Goal: Task Accomplishment & Management: Use online tool/utility

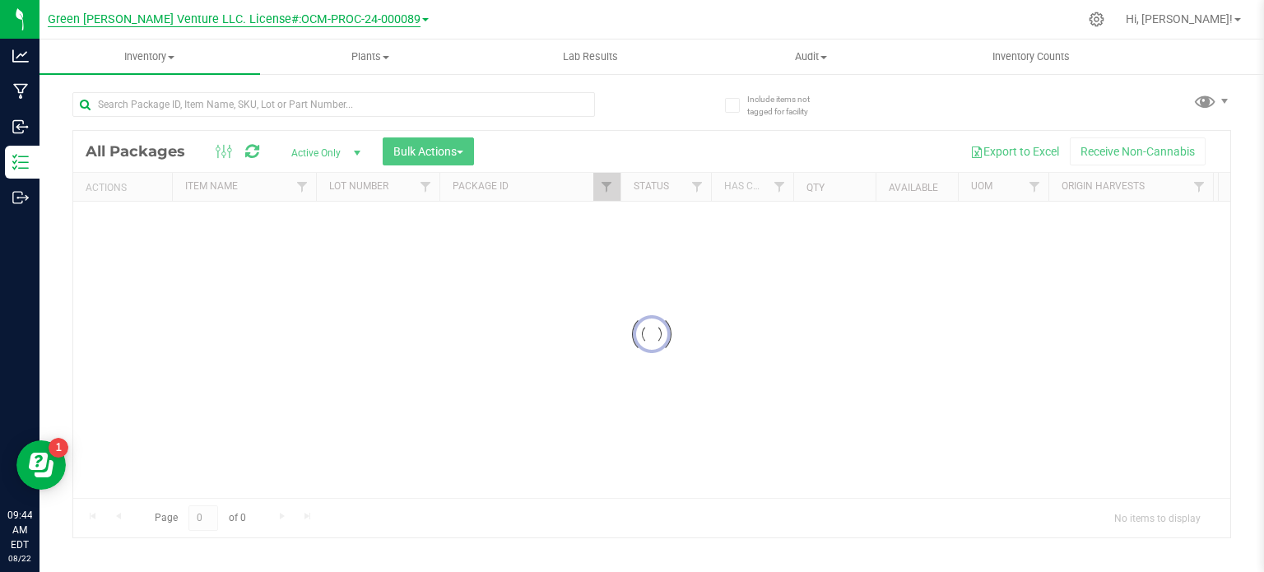
click at [214, 17] on span "Green [PERSON_NAME] Venture LLC. License#:OCM-PROC-24-000089" at bounding box center [234, 19] width 373 height 15
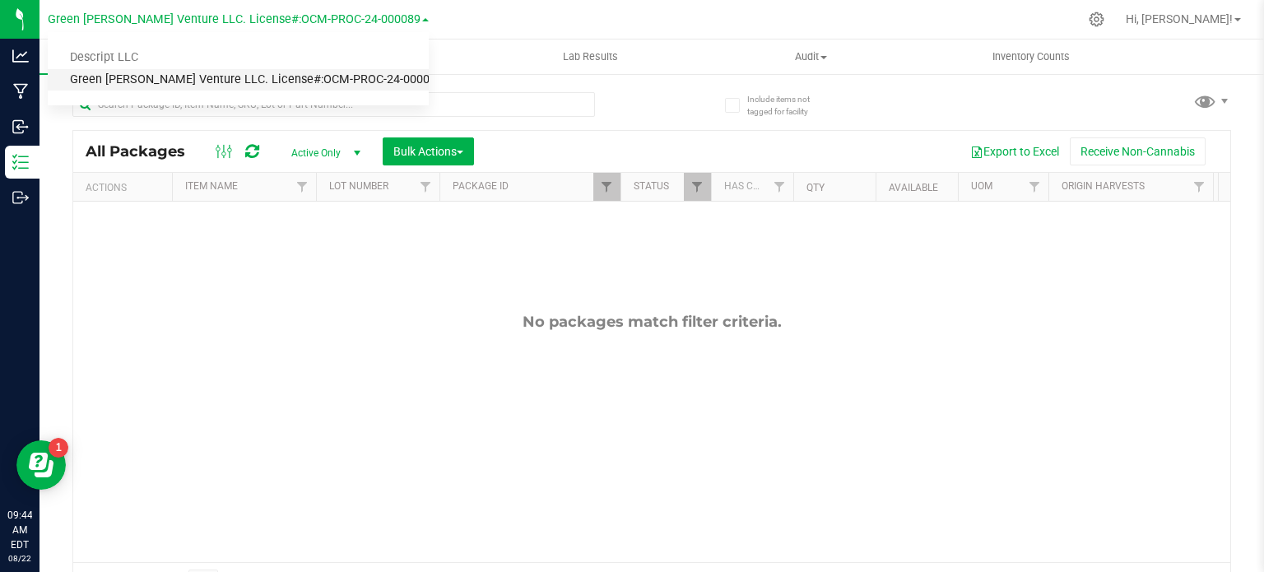
click at [212, 69] on link "Green [PERSON_NAME] Venture LLC. License#:OCM-PROC-24-000089" at bounding box center [238, 80] width 381 height 22
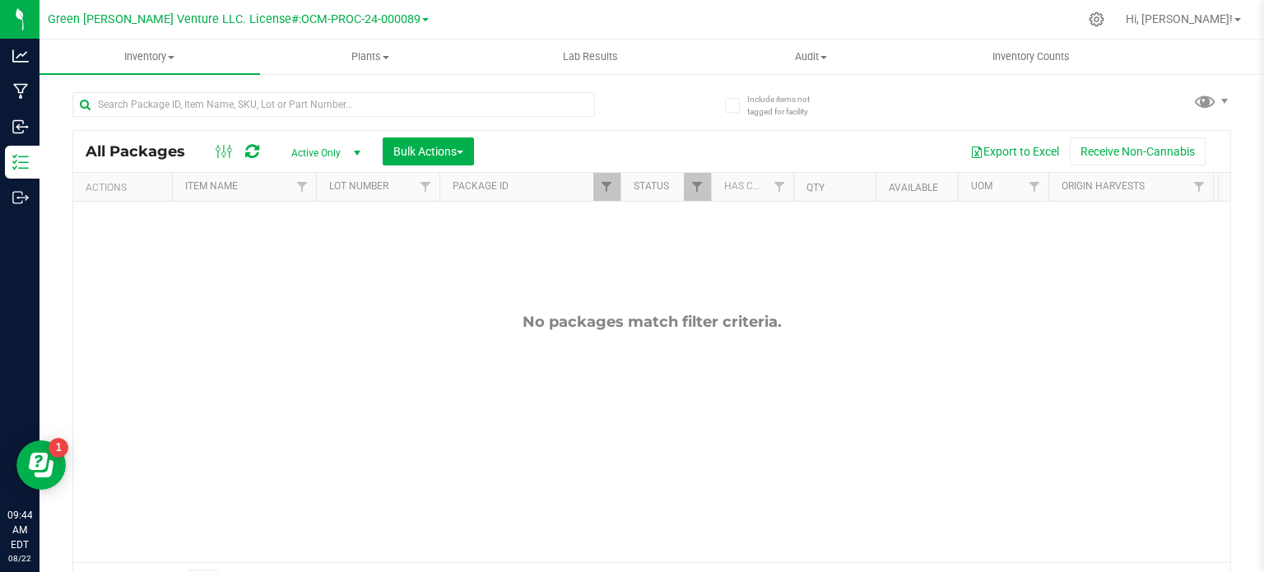
click at [221, 35] on div "Green [PERSON_NAME] Venture LLC. License#:OCM-PROC-24-000089 Descript LLC Green…" at bounding box center [241, 19] width 387 height 32
click at [227, 22] on span "Green [PERSON_NAME] Venture LLC. License#:OCM-PROC-24-000089" at bounding box center [234, 19] width 373 height 15
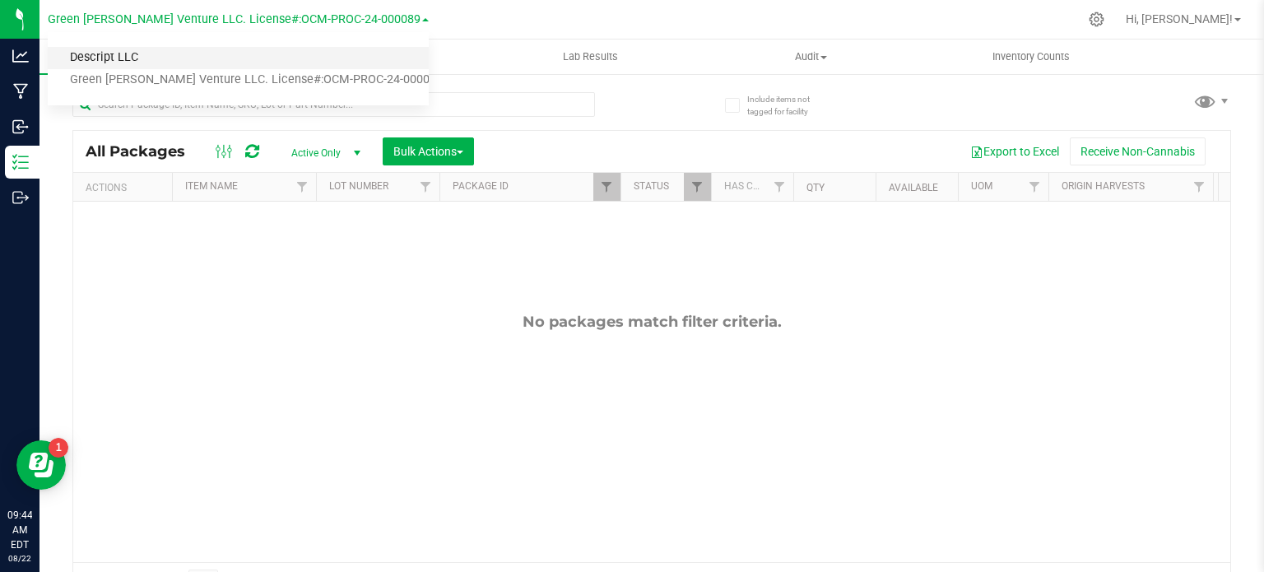
click at [217, 54] on link "Descript LLC" at bounding box center [238, 58] width 381 height 22
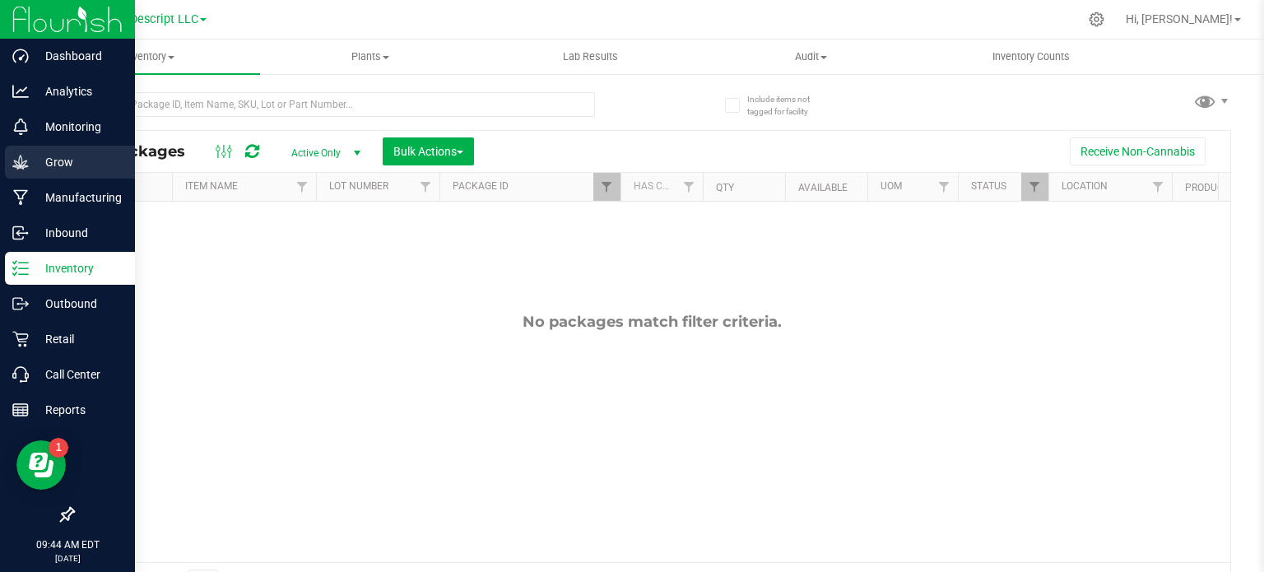
click at [21, 165] on icon at bounding box center [20, 162] width 16 height 14
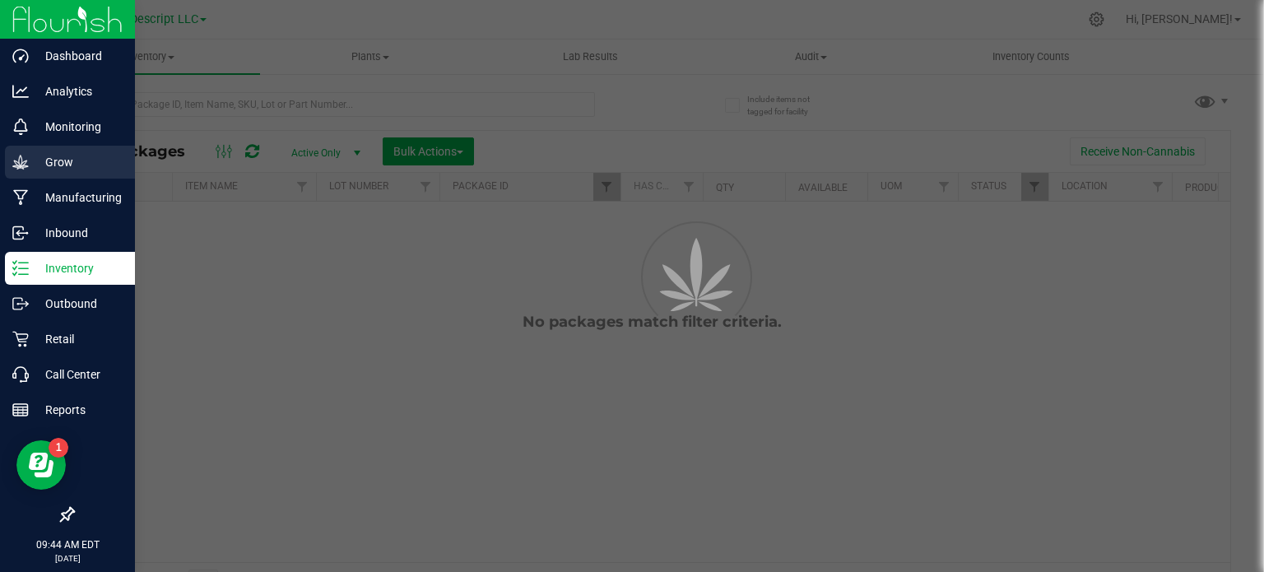
click at [20, 165] on icon at bounding box center [20, 162] width 16 height 16
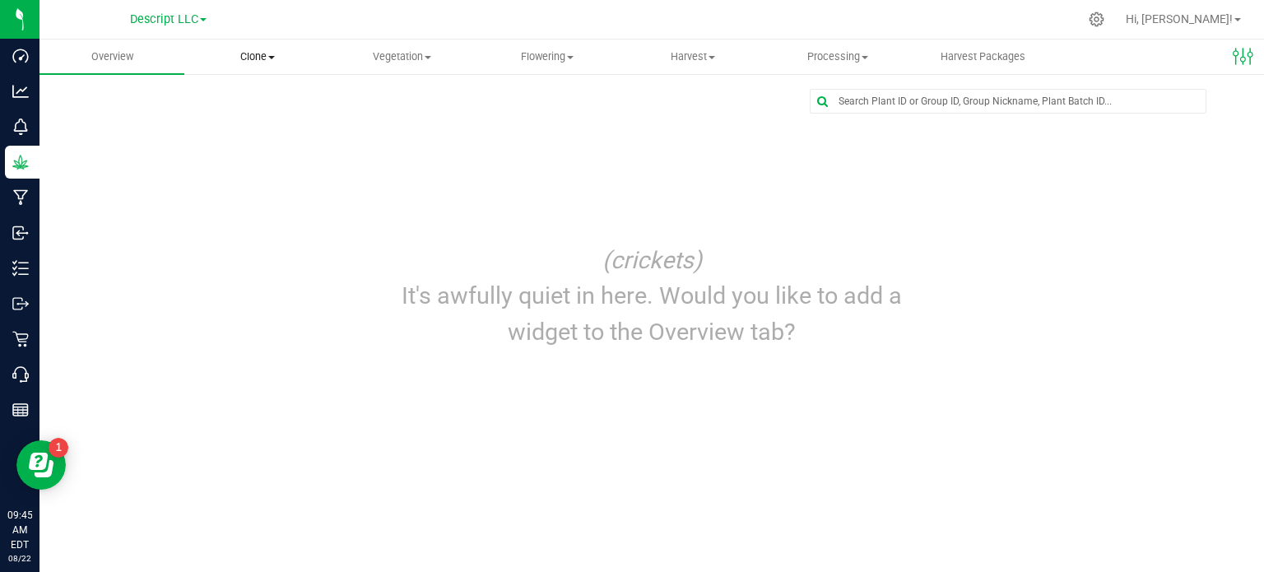
click at [239, 53] on span "Clone" at bounding box center [256, 56] width 143 height 15
click at [389, 65] on uib-tab-heading "Vegetation Veg groups Veg plants Mother groups Mother plants Apply to plants Cr…" at bounding box center [402, 56] width 143 height 33
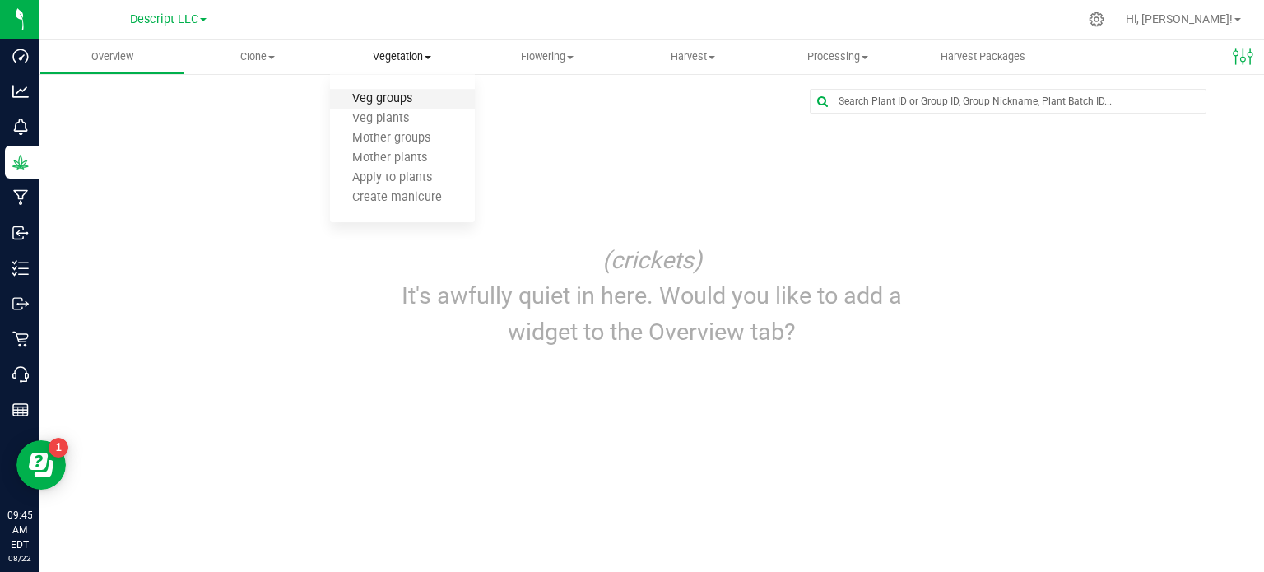
click at [406, 104] on span "Veg groups" at bounding box center [382, 99] width 104 height 14
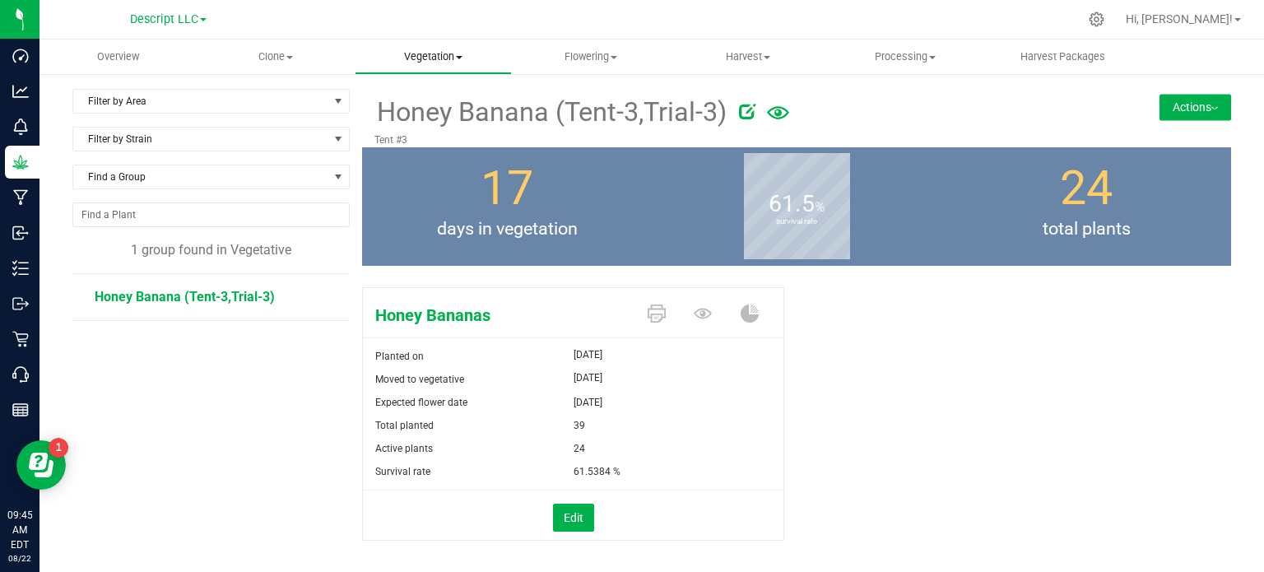
click at [461, 56] on span at bounding box center [459, 57] width 7 height 3
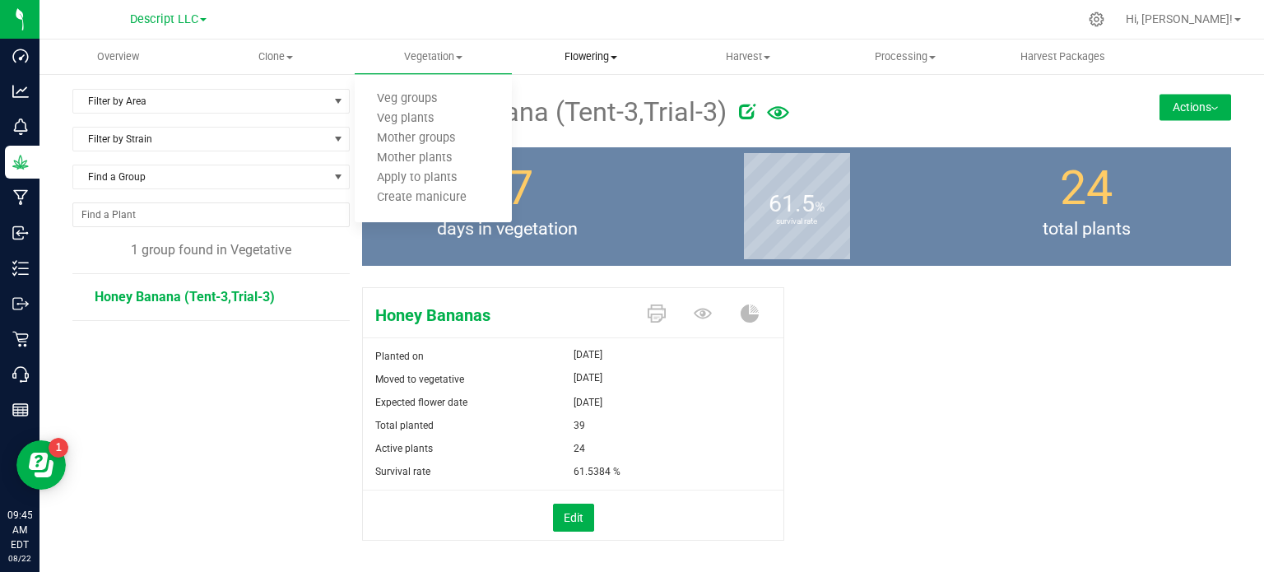
click at [602, 60] on span "Flowering" at bounding box center [589, 56] width 155 height 15
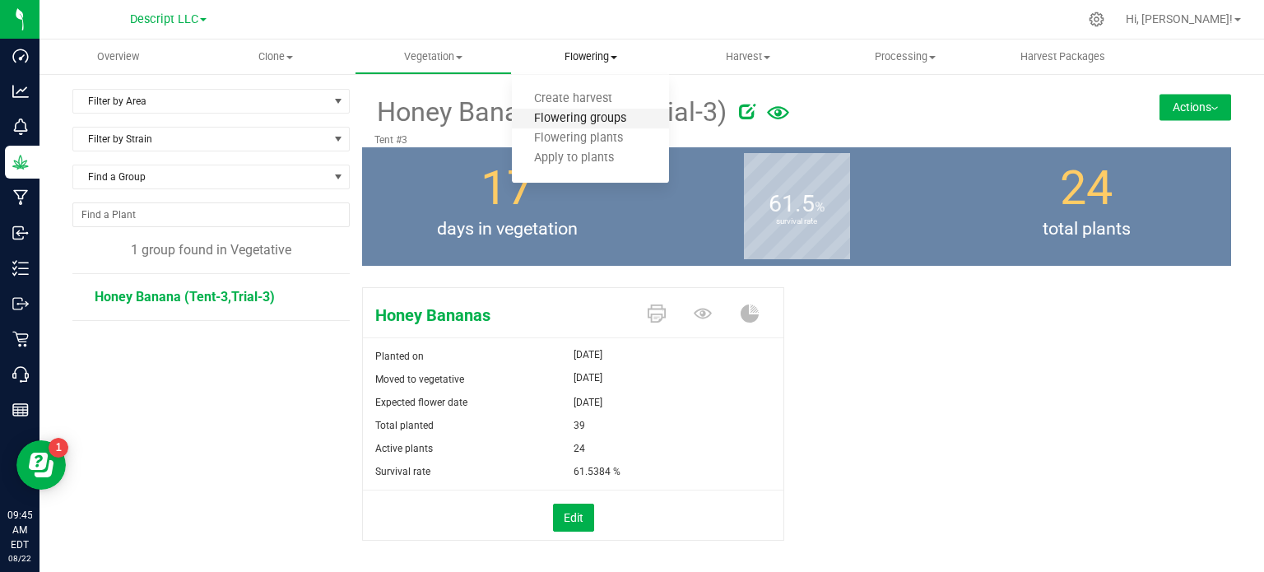
click at [587, 125] on span "Flowering groups" at bounding box center [580, 119] width 137 height 14
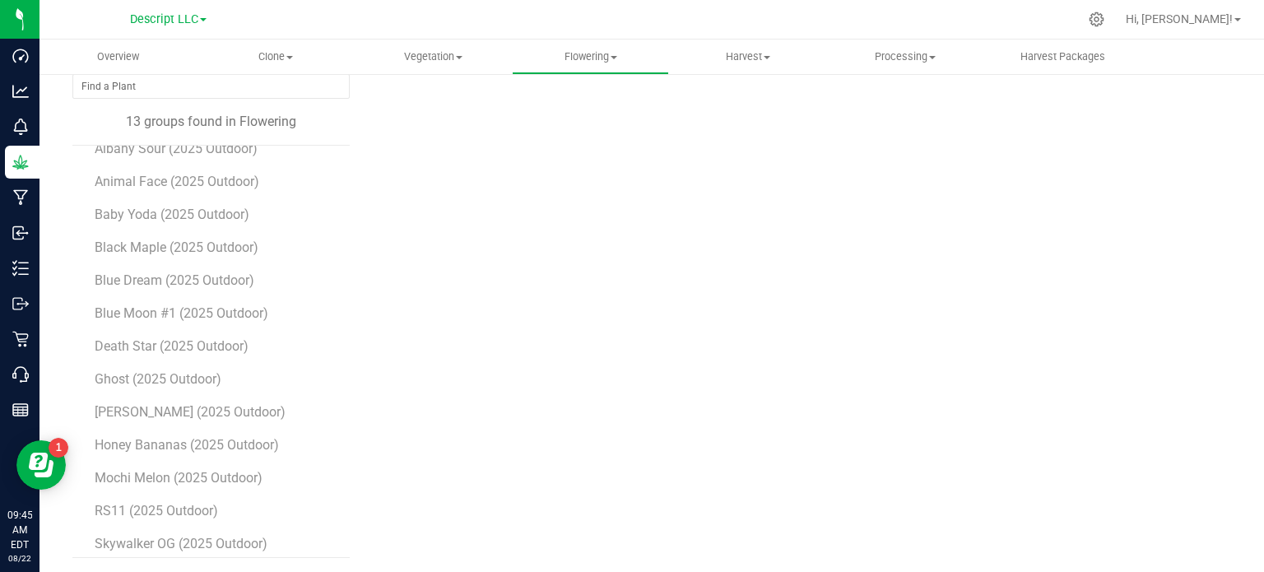
scroll to position [30, 0]
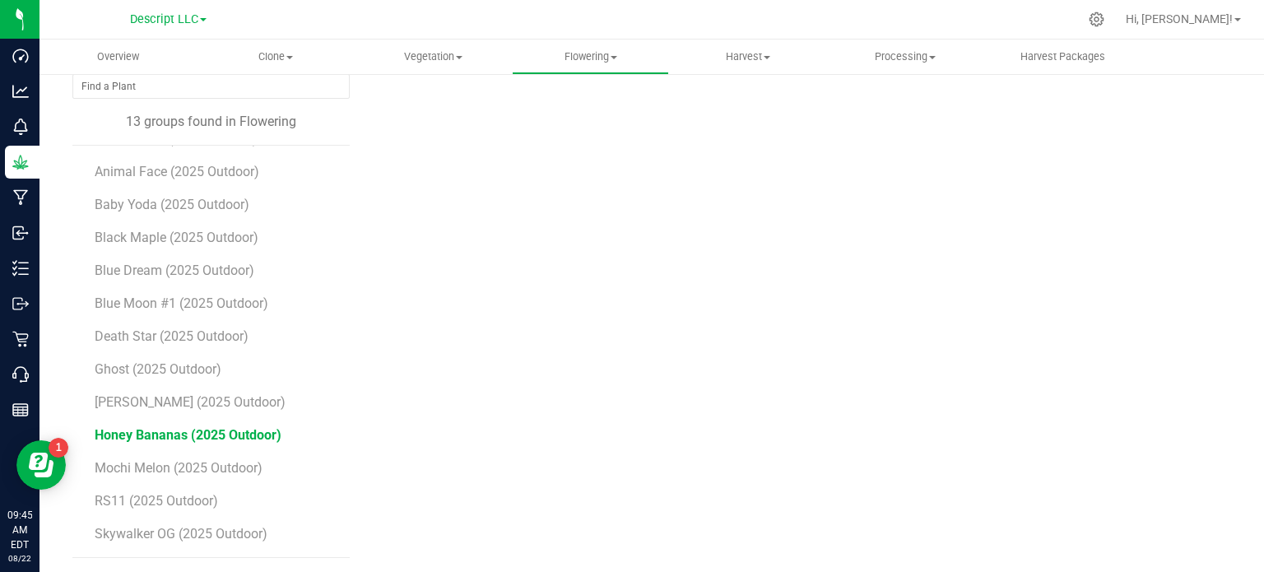
click at [214, 433] on span "Honey Bananas (2025 Outdoor)" at bounding box center [188, 435] width 187 height 16
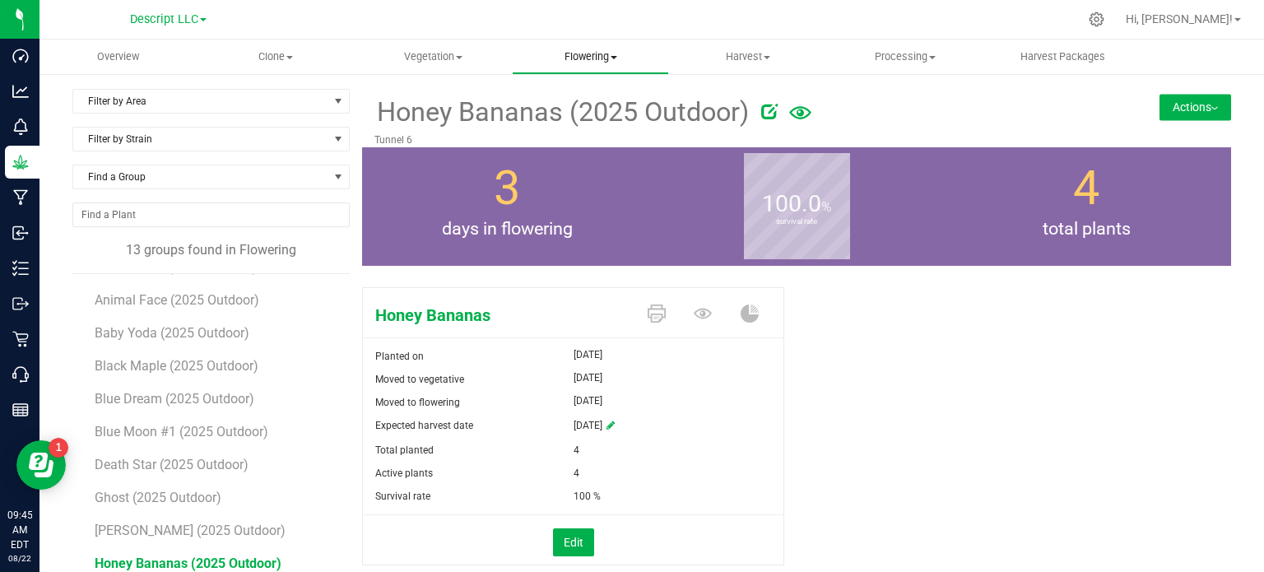
click at [568, 52] on span "Flowering" at bounding box center [589, 56] width 155 height 15
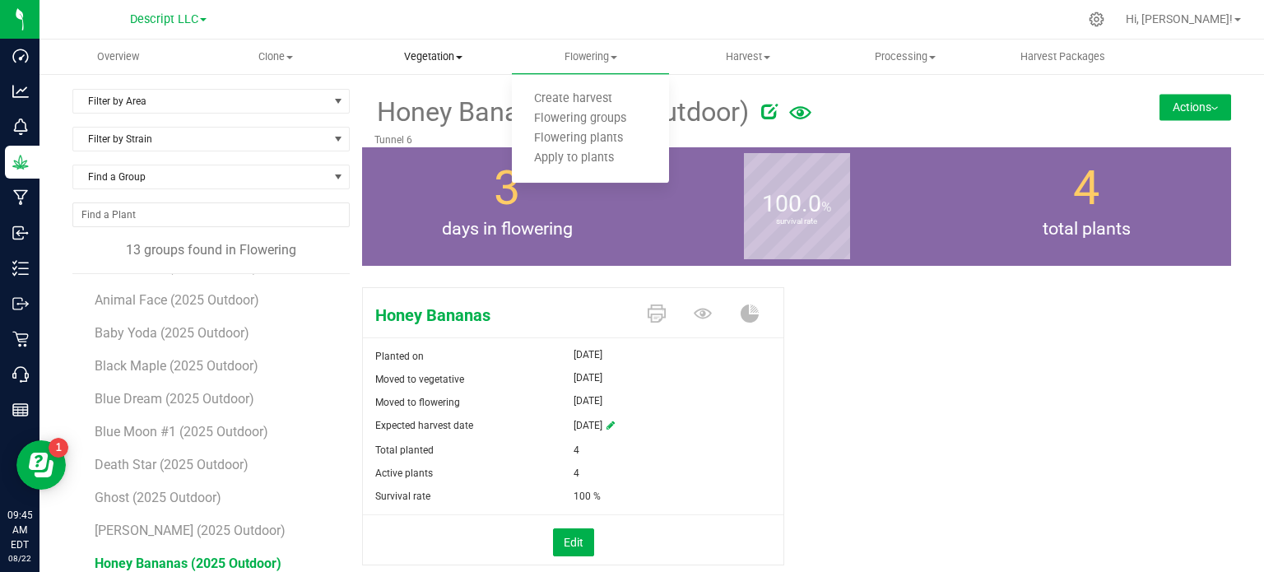
click at [452, 55] on span "Vegetation" at bounding box center [432, 56] width 155 height 15
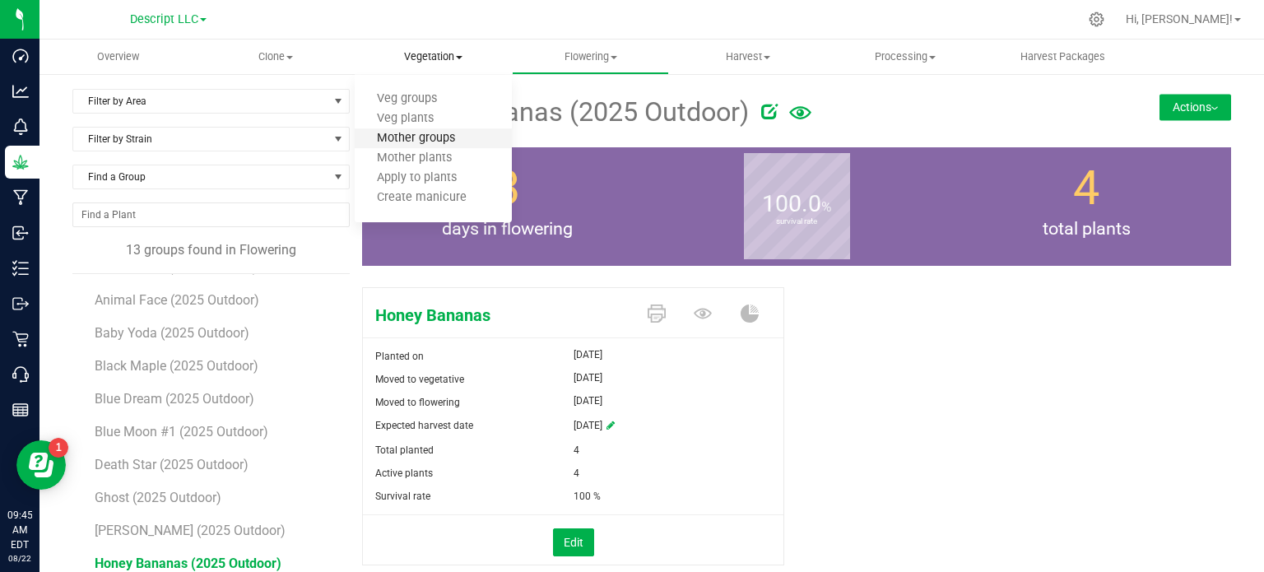
click at [452, 141] on span "Mother groups" at bounding box center [416, 139] width 123 height 14
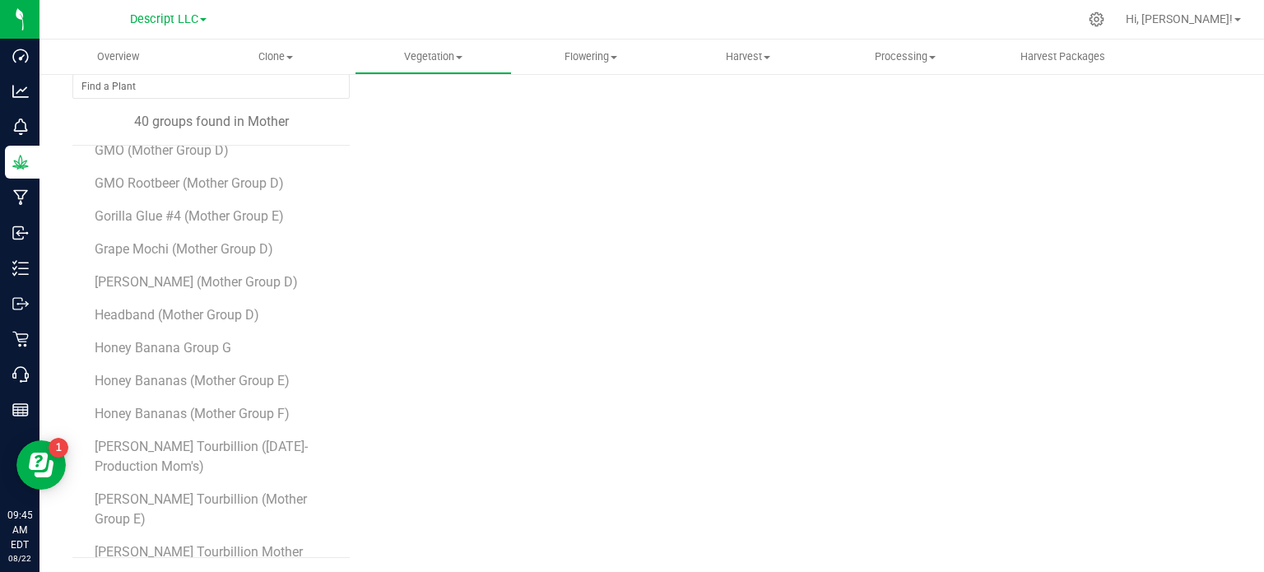
scroll to position [484, 0]
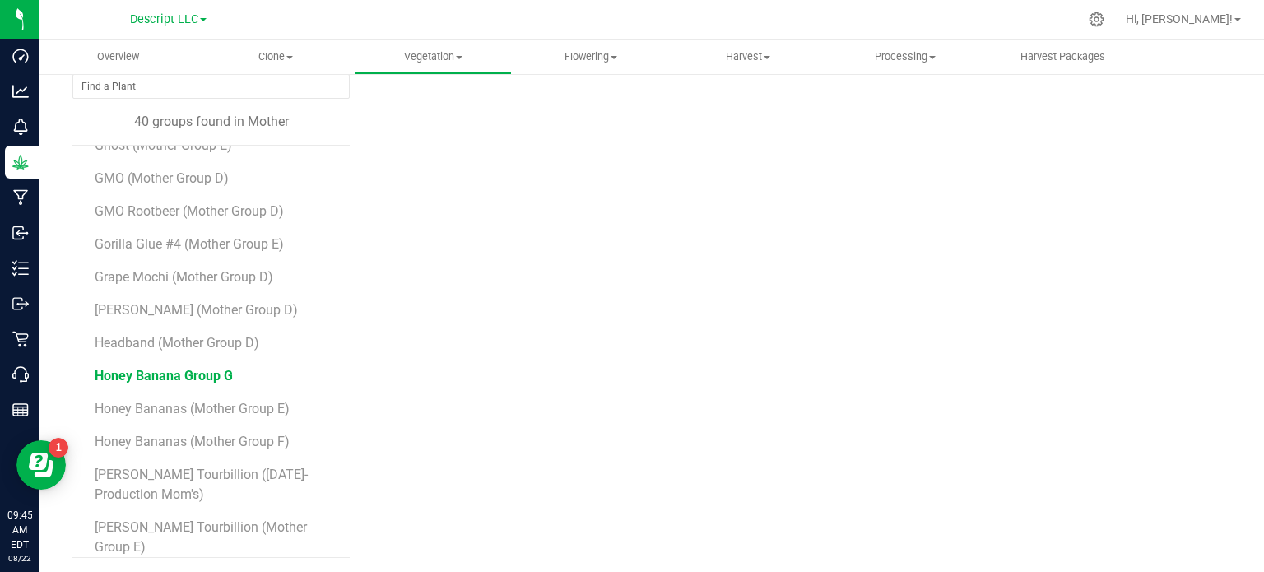
click at [171, 374] on span "Honey Banana Group G" at bounding box center [164, 376] width 138 height 16
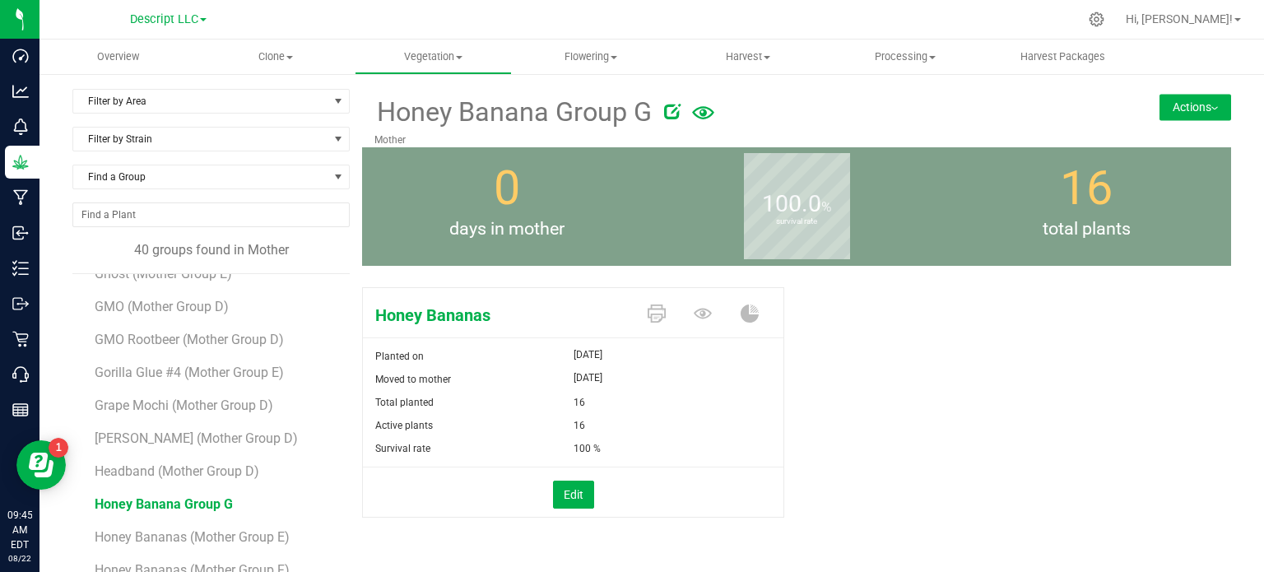
click at [1168, 121] on div "Honey Banana Group G Mother Actions Move group Split group" at bounding box center [796, 118] width 869 height 58
click at [1175, 110] on button "Actions" at bounding box center [1195, 107] width 72 height 26
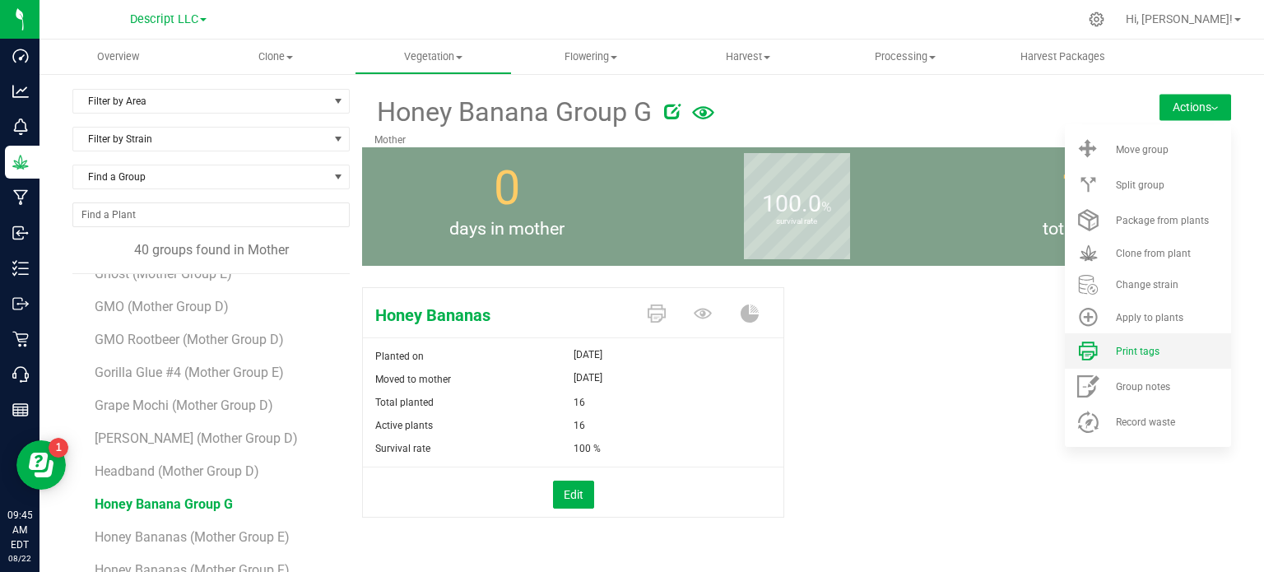
click at [1153, 348] on div "Print tags" at bounding box center [1171, 351] width 112 height 12
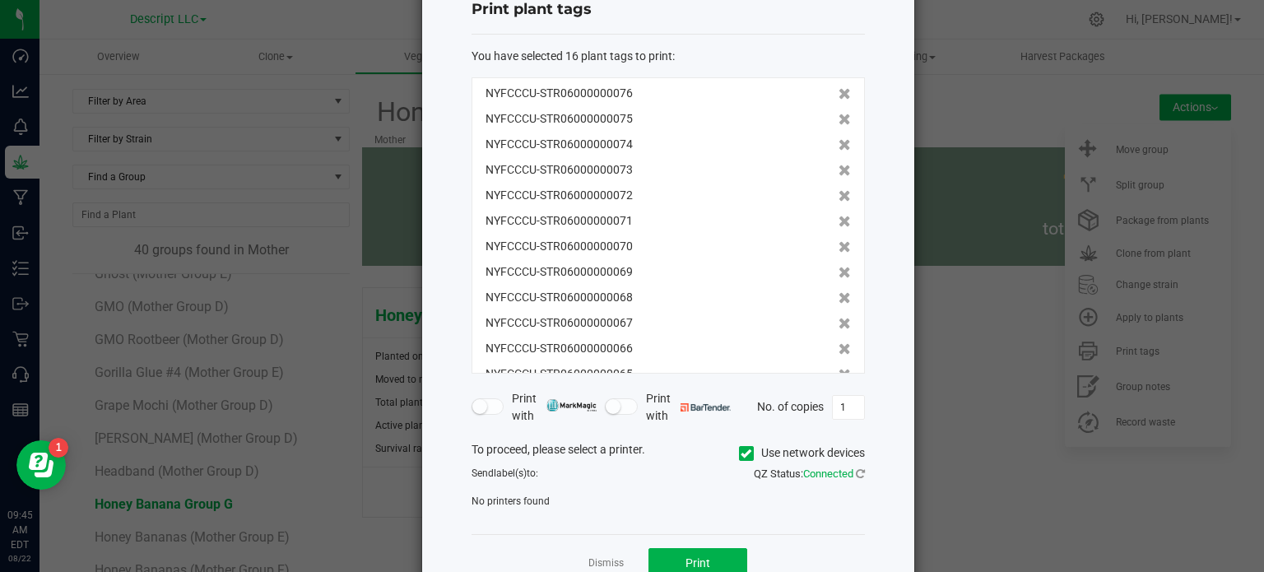
scroll to position [96, 0]
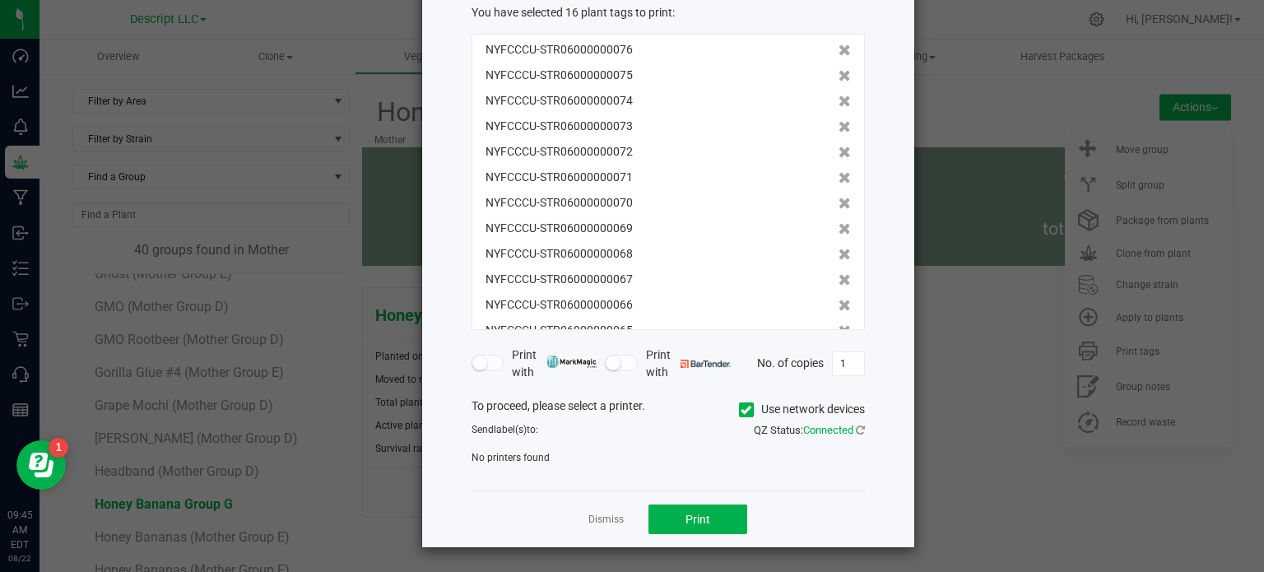
click at [741, 410] on icon at bounding box center [745, 410] width 11 height 0
click at [0, 0] on input "Use network devices" at bounding box center [0, 0] width 0 height 0
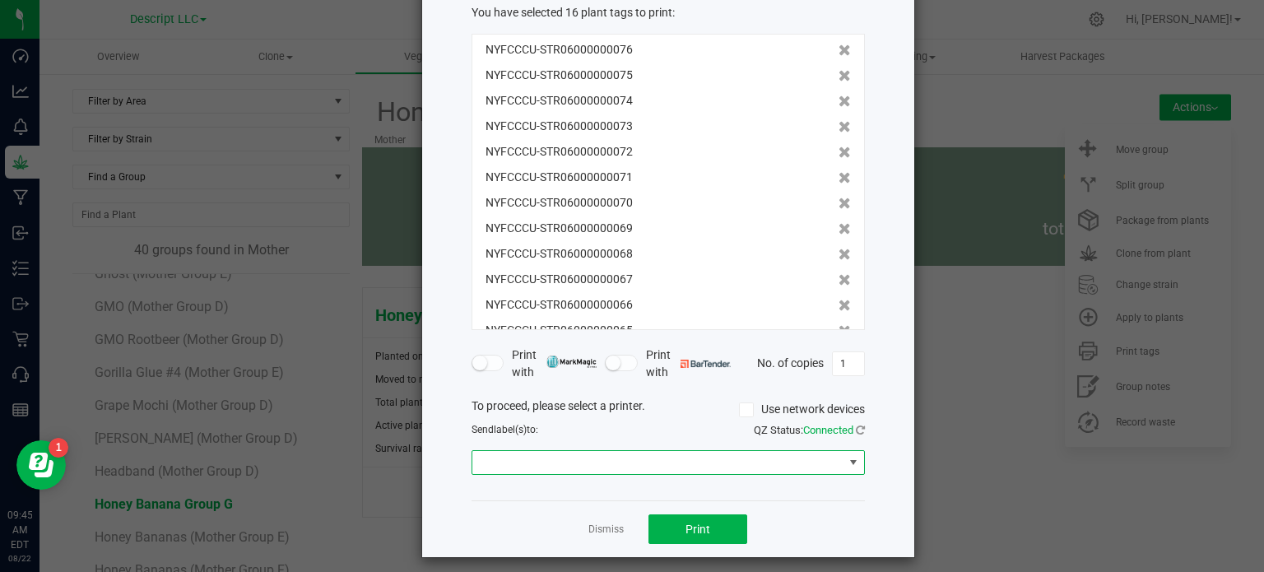
click at [744, 460] on span at bounding box center [657, 462] width 371 height 23
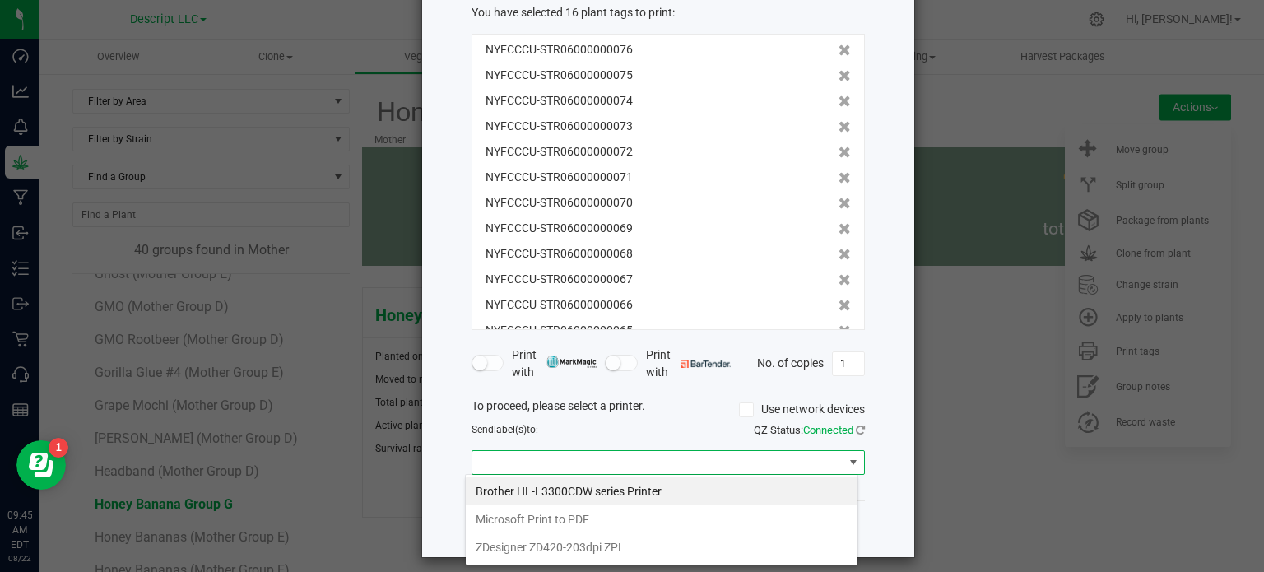
scroll to position [24, 393]
click at [638, 542] on ZPL "ZDesigner ZD420-203dpi ZPL" at bounding box center [662, 547] width 392 height 28
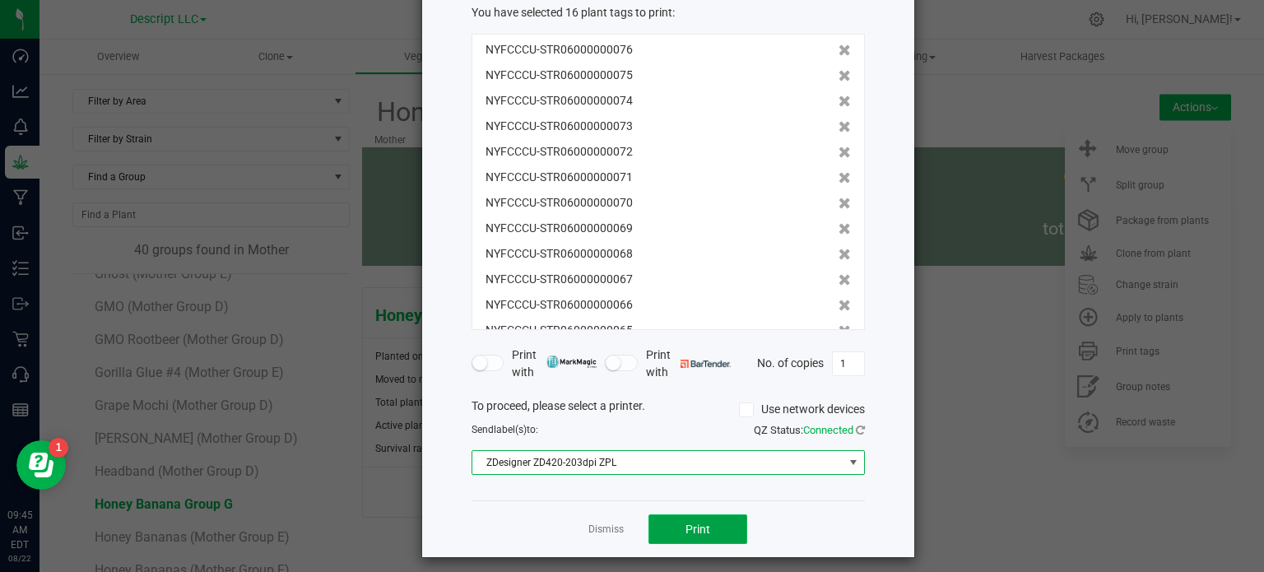
click at [693, 522] on span "Print" at bounding box center [697, 528] width 25 height 13
click at [609, 528] on link "Dismiss" at bounding box center [605, 529] width 35 height 14
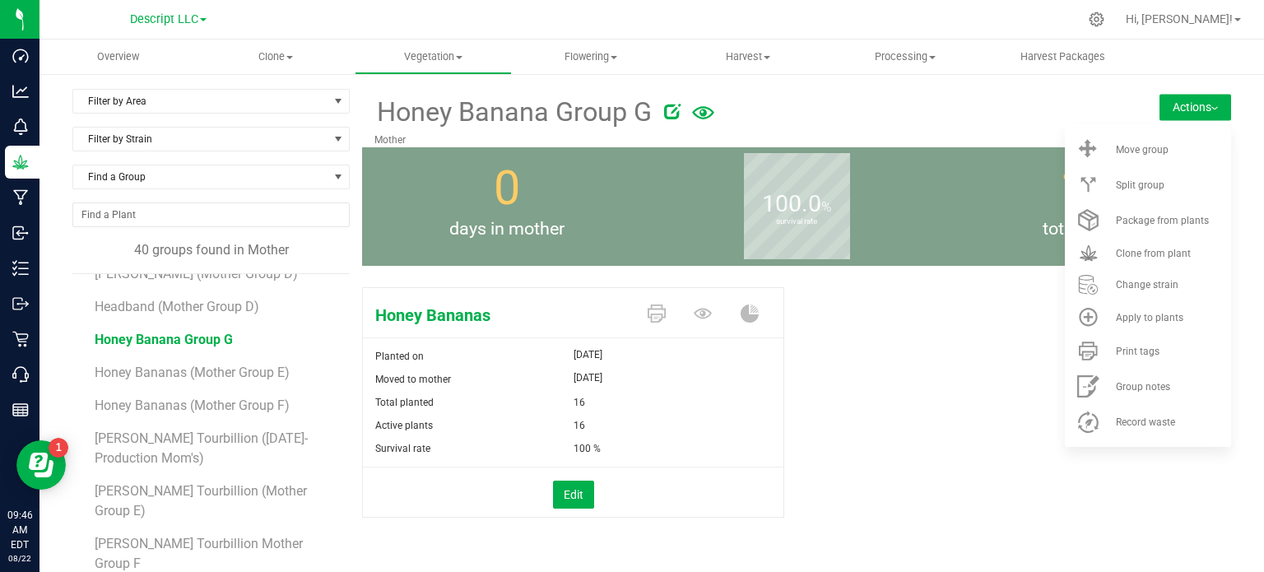
scroll to position [730, 0]
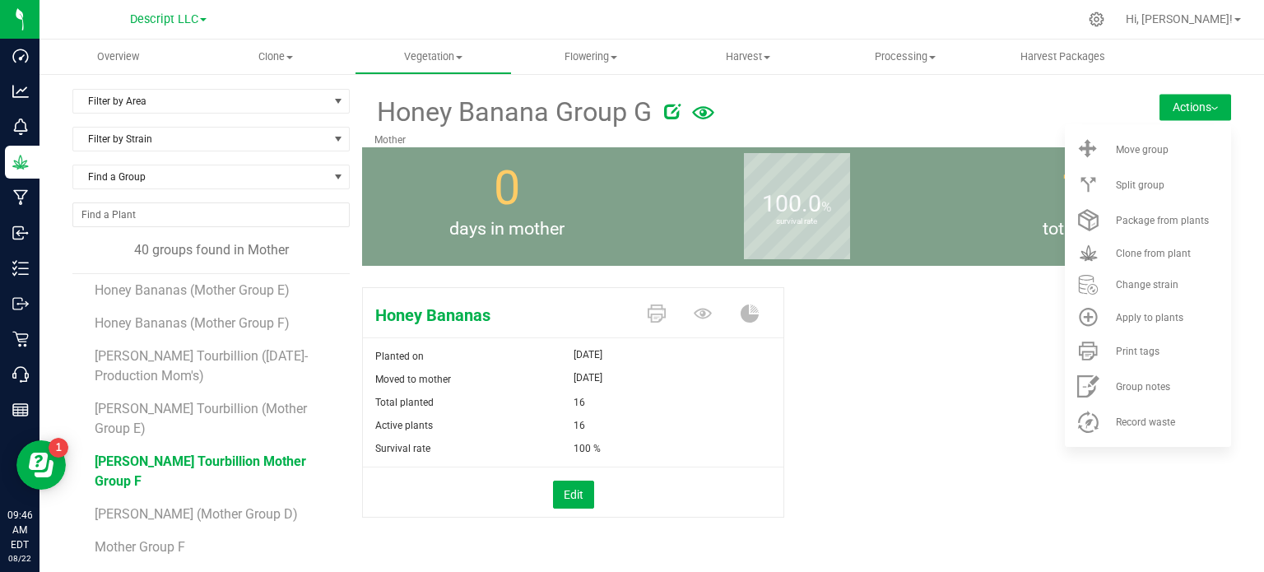
click at [224, 461] on span "[PERSON_NAME] Tourbillion Mother Group F" at bounding box center [200, 470] width 211 height 35
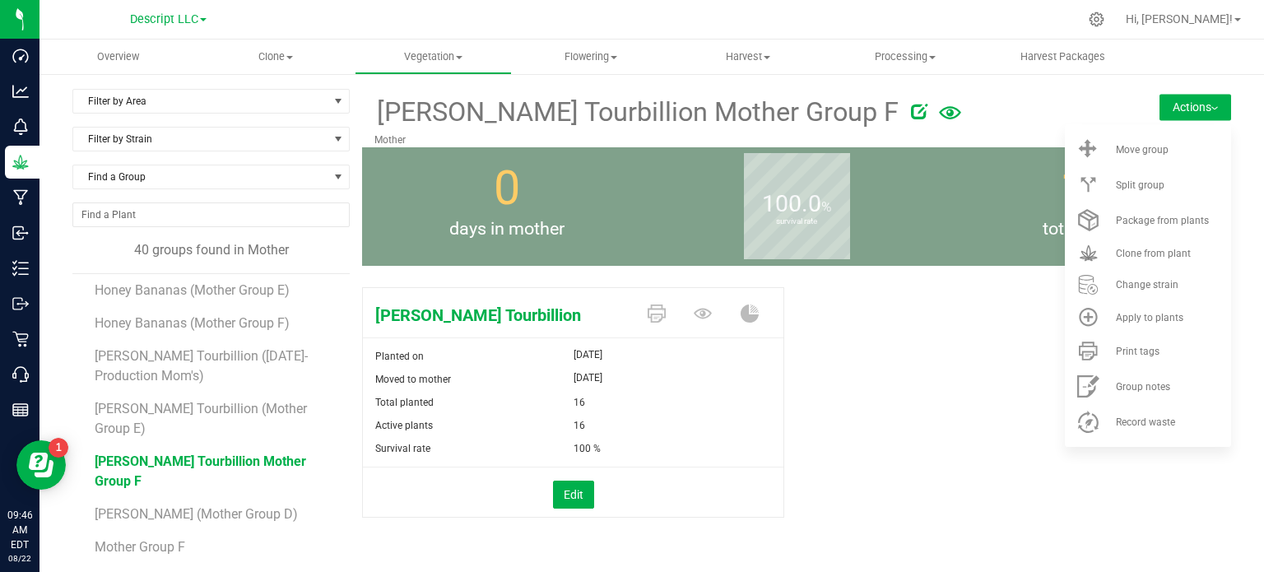
click at [860, 452] on div "[PERSON_NAME] Tourbillion Planted on [DATE] Moved to mother [DATE] Total plante…" at bounding box center [796, 420] width 869 height 278
click at [1154, 358] on li "Print tags" at bounding box center [1147, 350] width 166 height 35
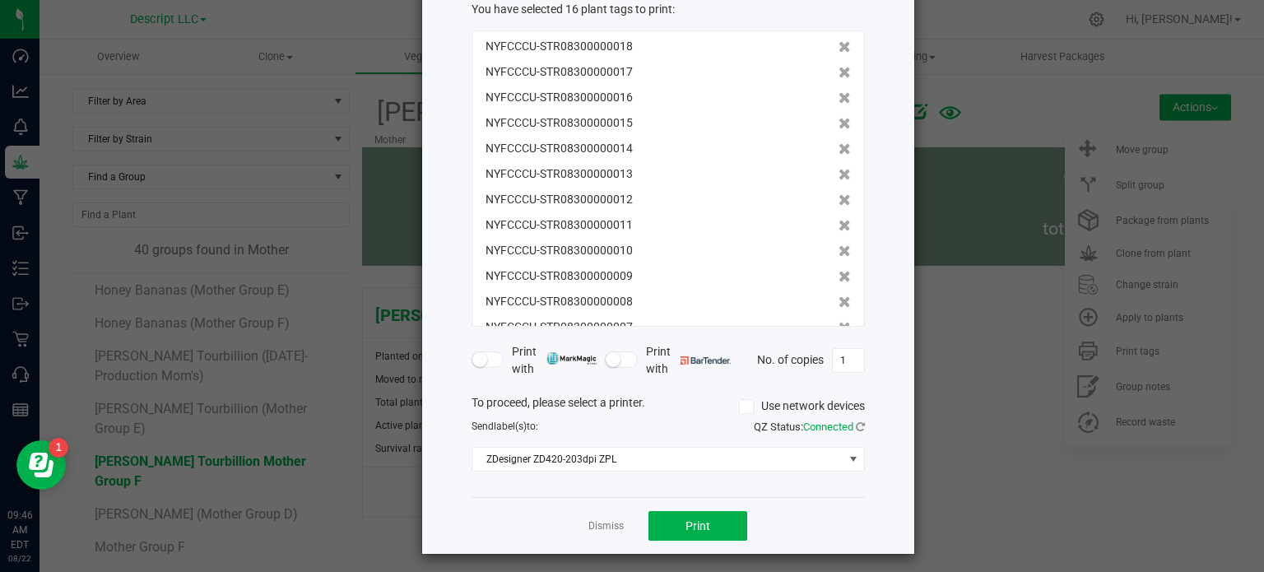
scroll to position [105, 0]
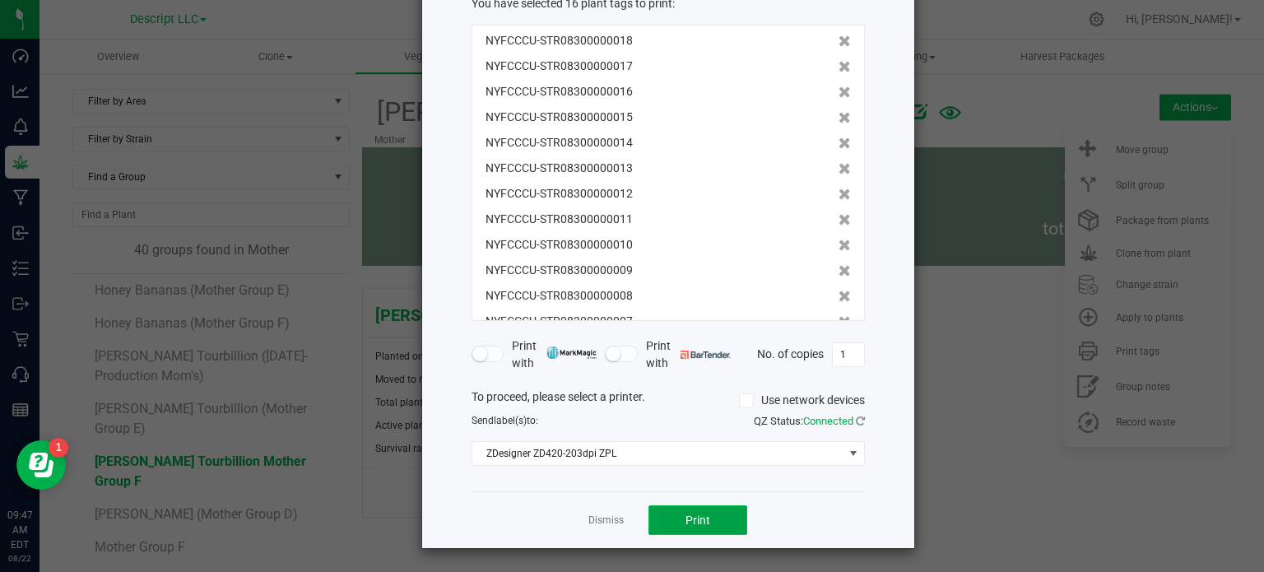
click at [698, 513] on span "Print" at bounding box center [697, 519] width 25 height 13
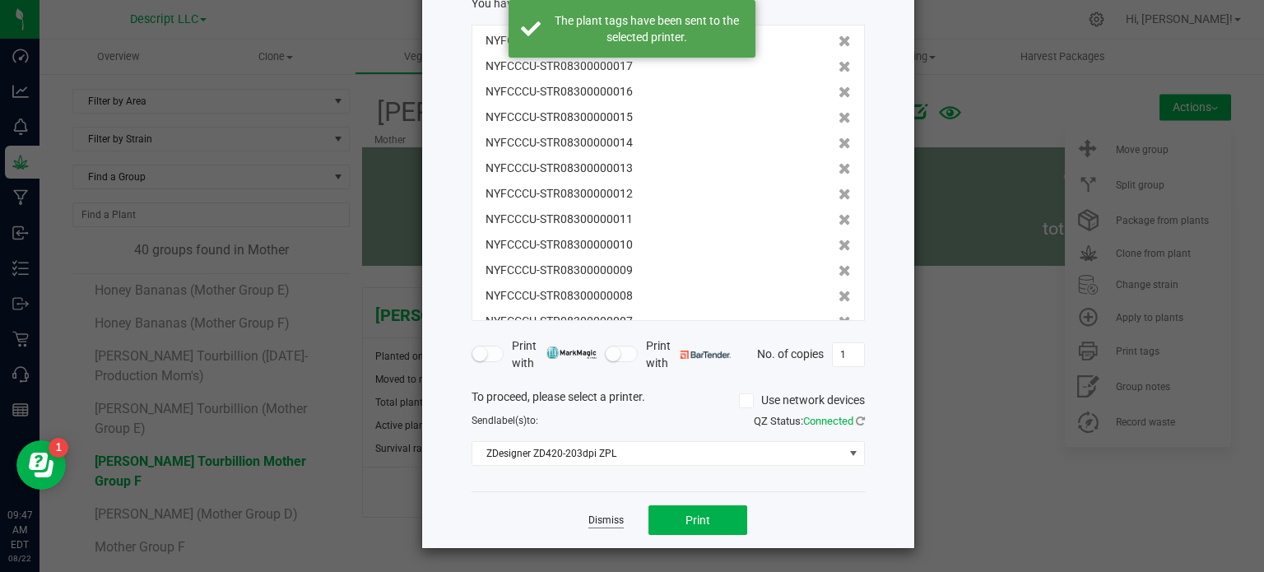
click at [589, 526] on link "Dismiss" at bounding box center [605, 520] width 35 height 14
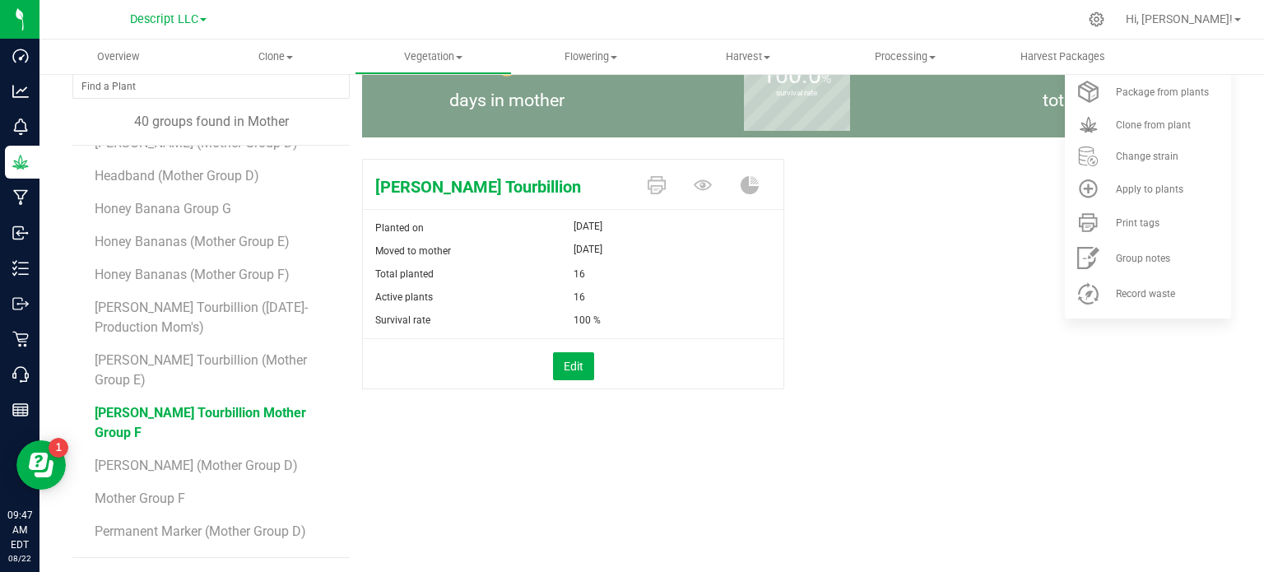
scroll to position [813, 0]
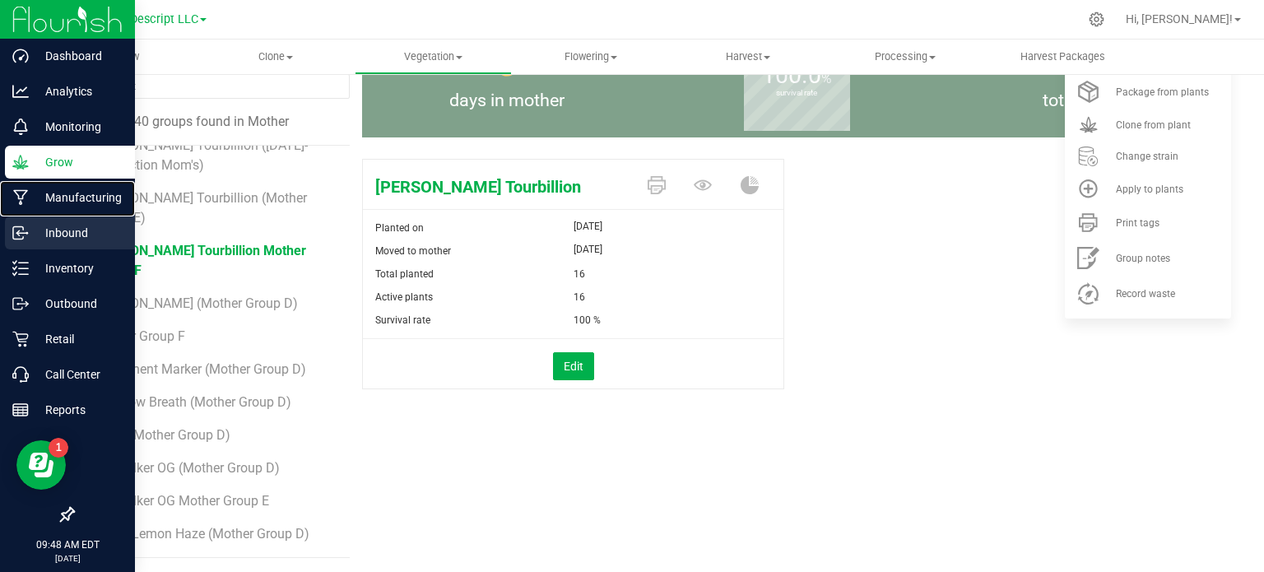
drag, startPoint x: 65, startPoint y: 214, endPoint x: 63, endPoint y: 223, distance: 9.4
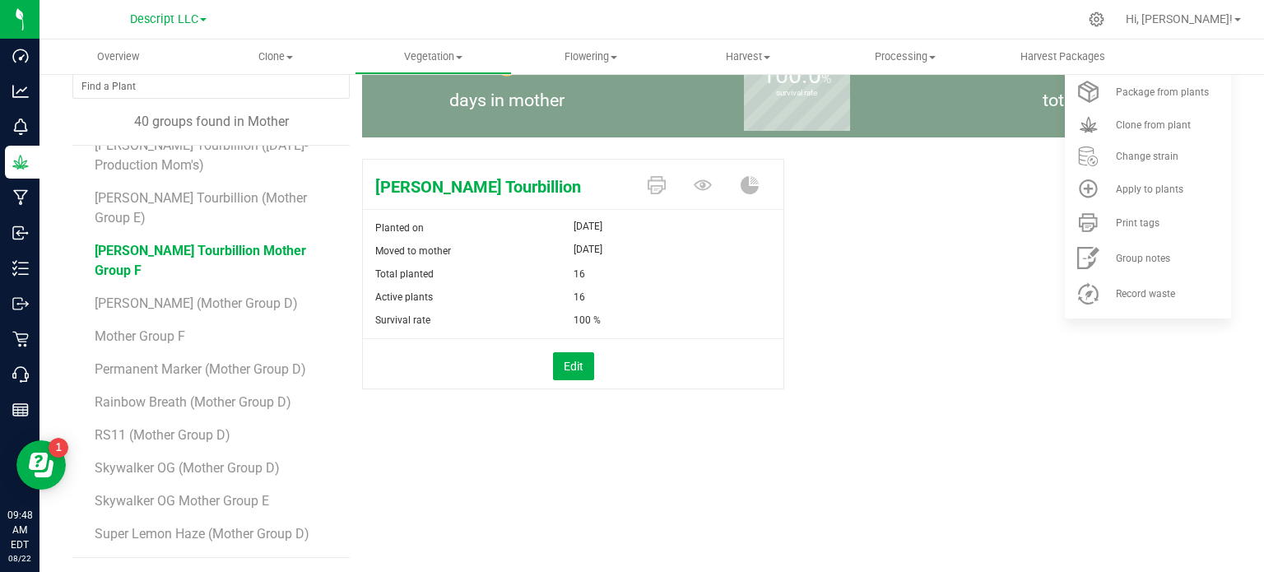
drag, startPoint x: 63, startPoint y: 223, endPoint x: 441, endPoint y: 455, distance: 443.8
click at [440, 455] on div "[PERSON_NAME] Tourbillion Mother Group F Mother Actions Move group Split group" at bounding box center [796, 259] width 869 height 597
click at [444, 58] on span "Vegetation" at bounding box center [432, 56] width 155 height 15
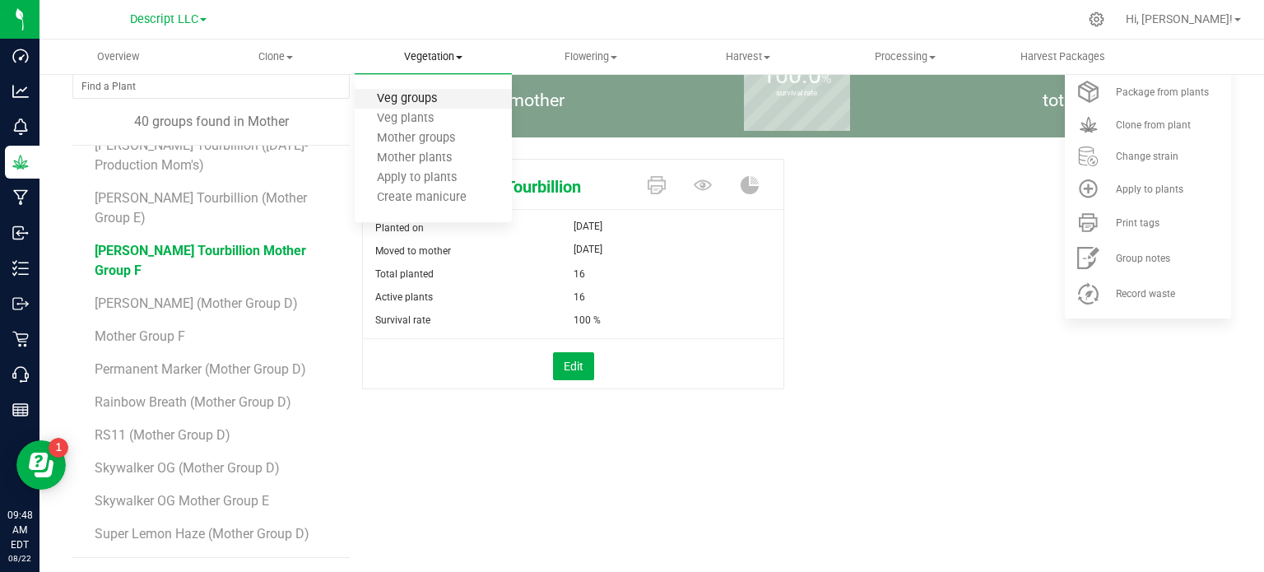
click at [444, 101] on span "Veg groups" at bounding box center [407, 99] width 104 height 14
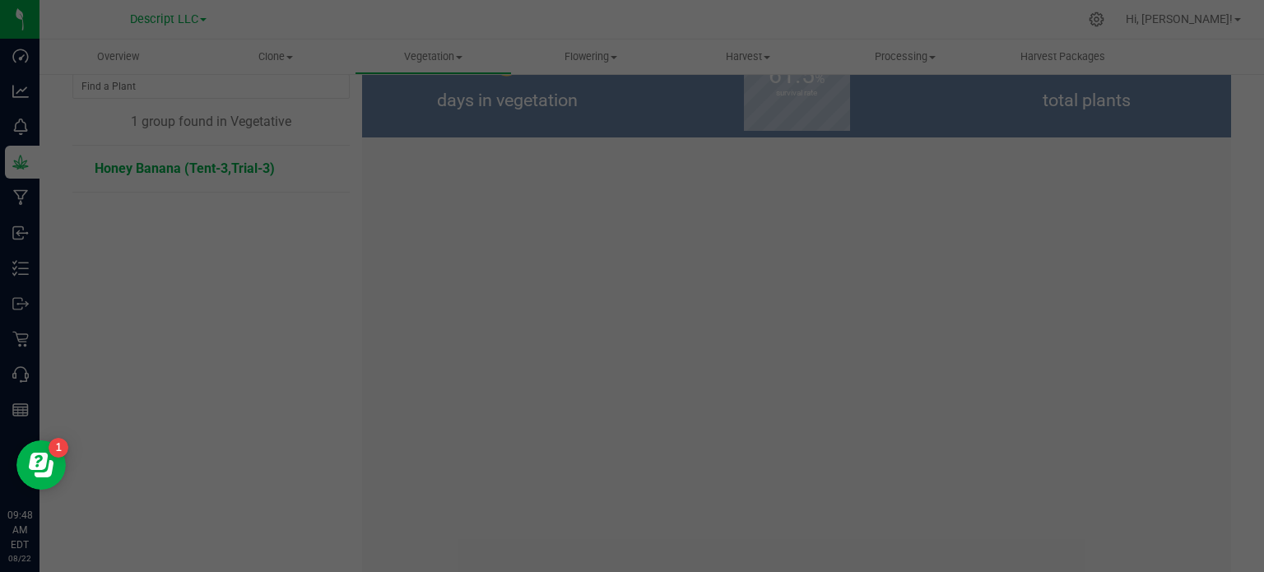
scroll to position [26, 0]
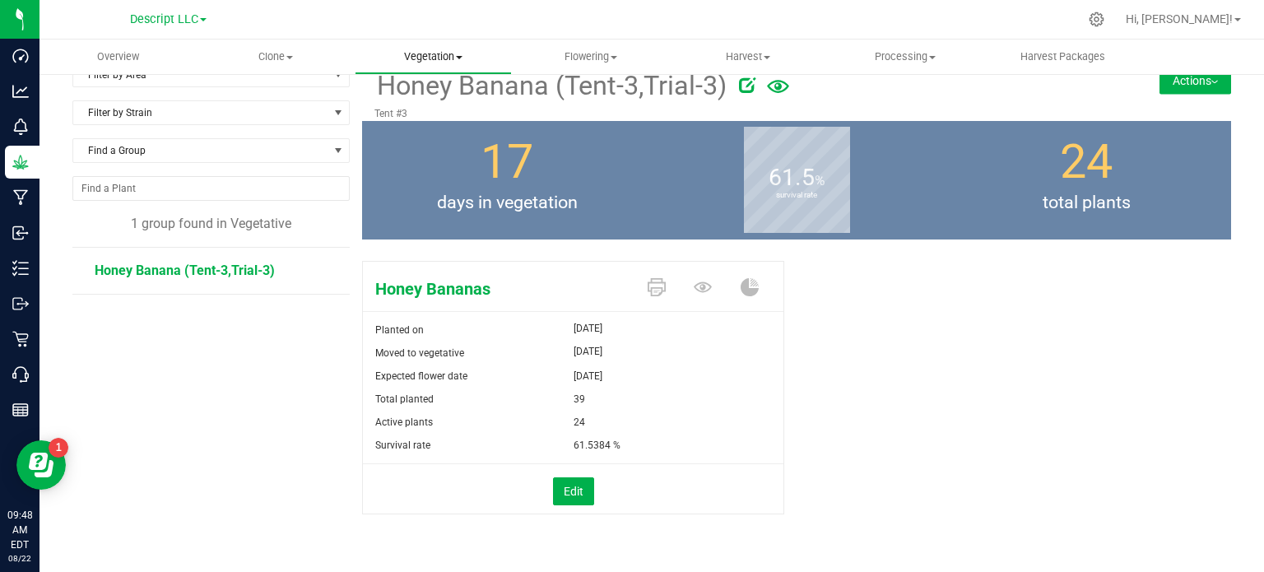
click at [432, 60] on span "Vegetation" at bounding box center [432, 56] width 155 height 15
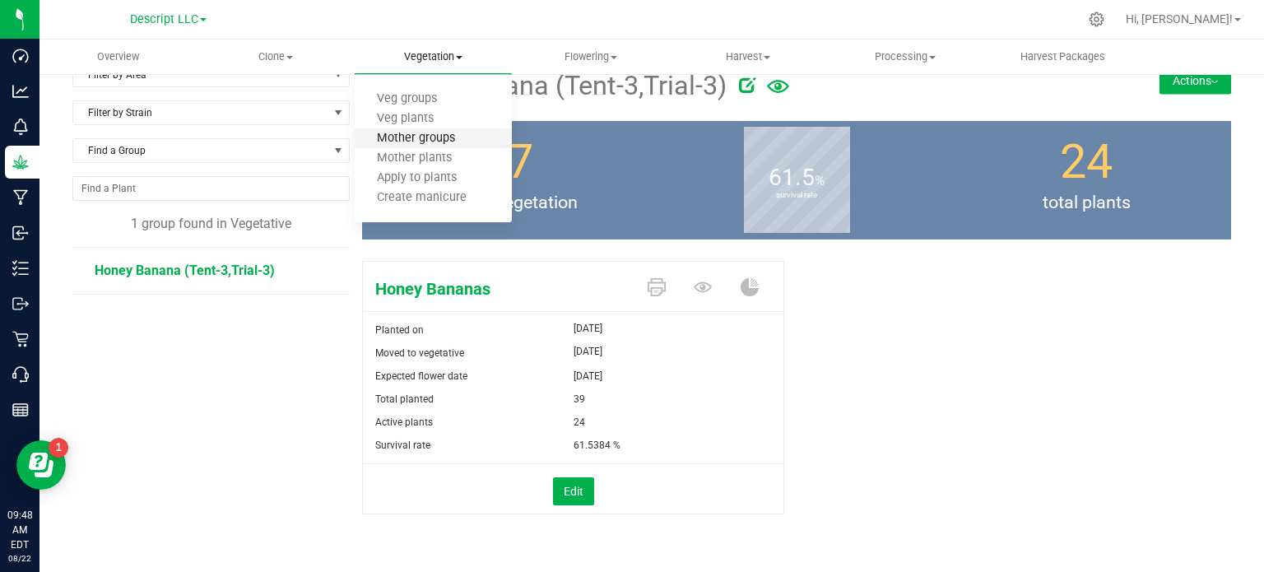
click at [434, 141] on span "Mother groups" at bounding box center [416, 139] width 123 height 14
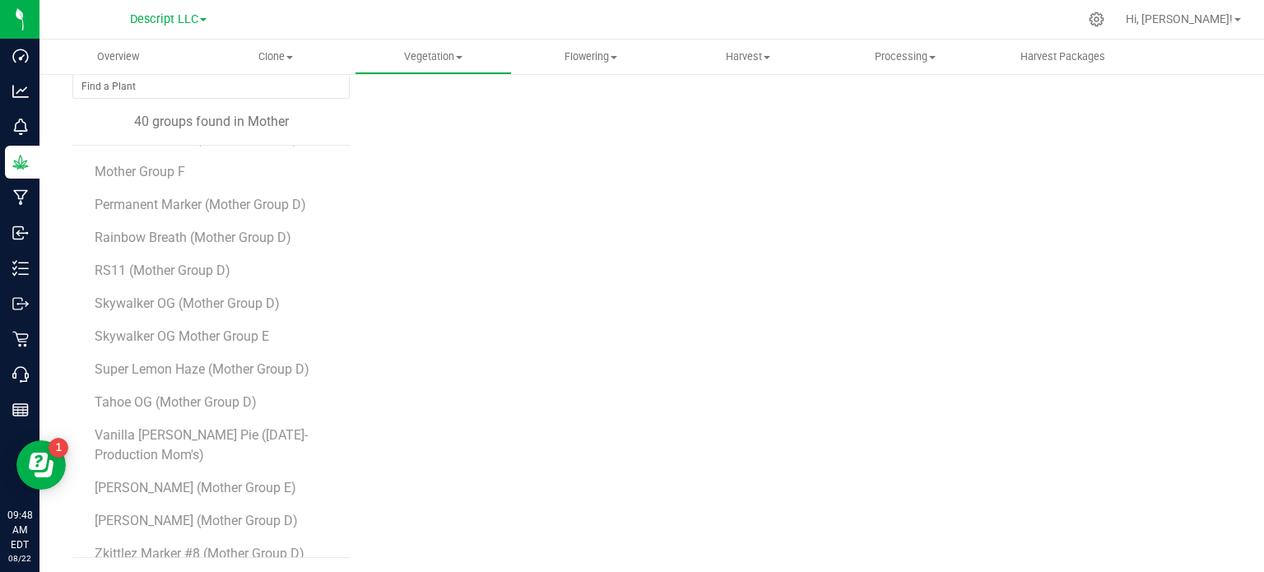
scroll to position [128, 0]
click at [300, 55] on span "Clone" at bounding box center [274, 56] width 155 height 15
click at [291, 134] on span "Cloning plants" at bounding box center [257, 139] width 121 height 14
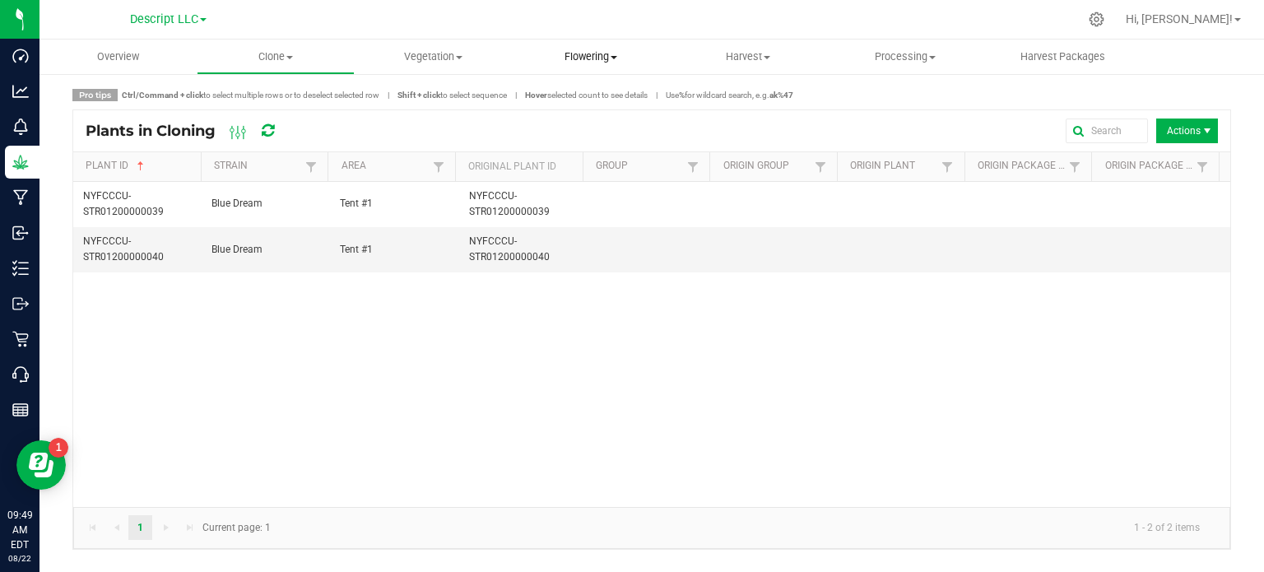
click at [573, 64] on uib-tab-heading "Flowering Create harvest Flowering groups Flowering plants Apply to plants" at bounding box center [589, 56] width 155 height 33
click at [619, 135] on span "Flowering plants" at bounding box center [578, 139] width 133 height 14
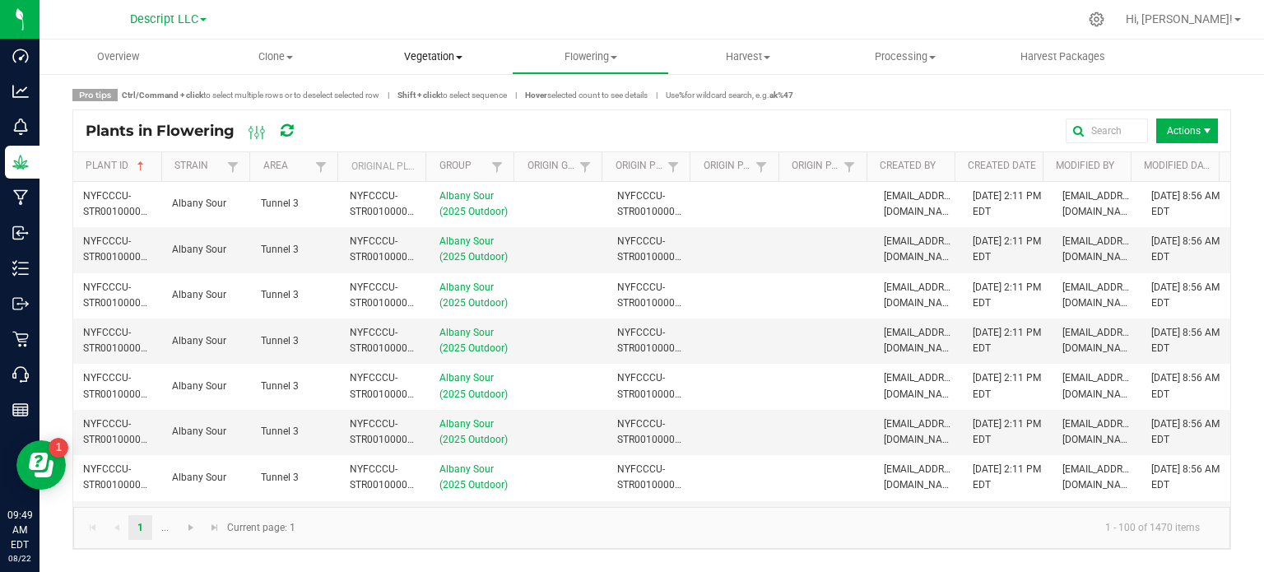
click at [447, 67] on uib-tab-heading "Vegetation Veg groups Veg plants Mother groups Mother plants Apply to plants Cr…" at bounding box center [432, 56] width 155 height 33
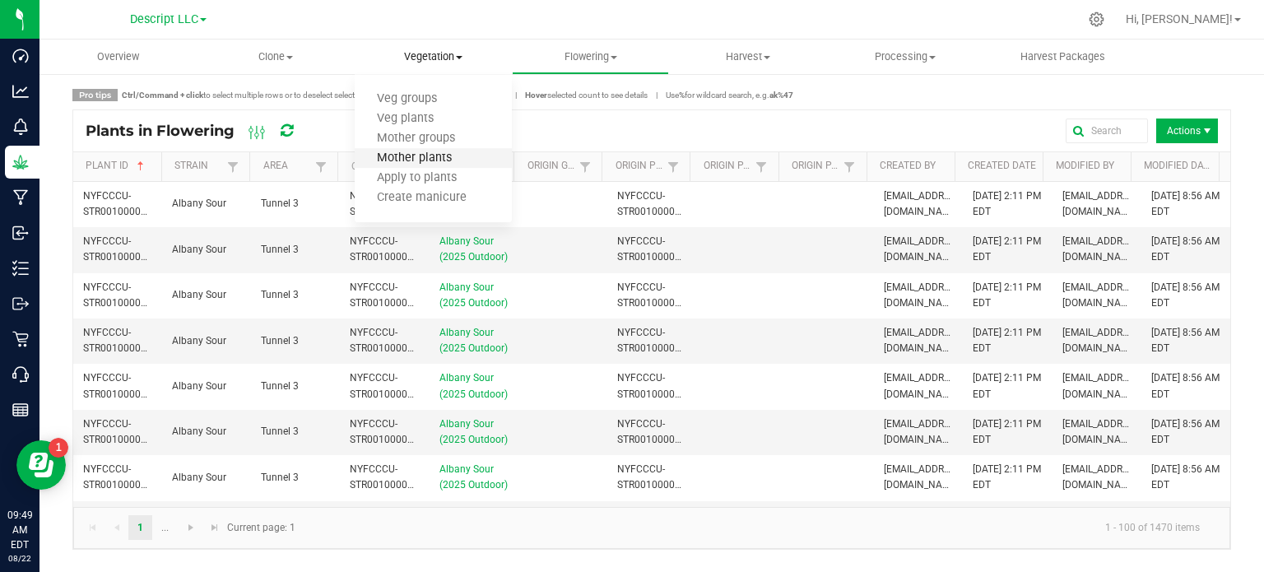
click at [461, 155] on span "Mother plants" at bounding box center [414, 158] width 119 height 14
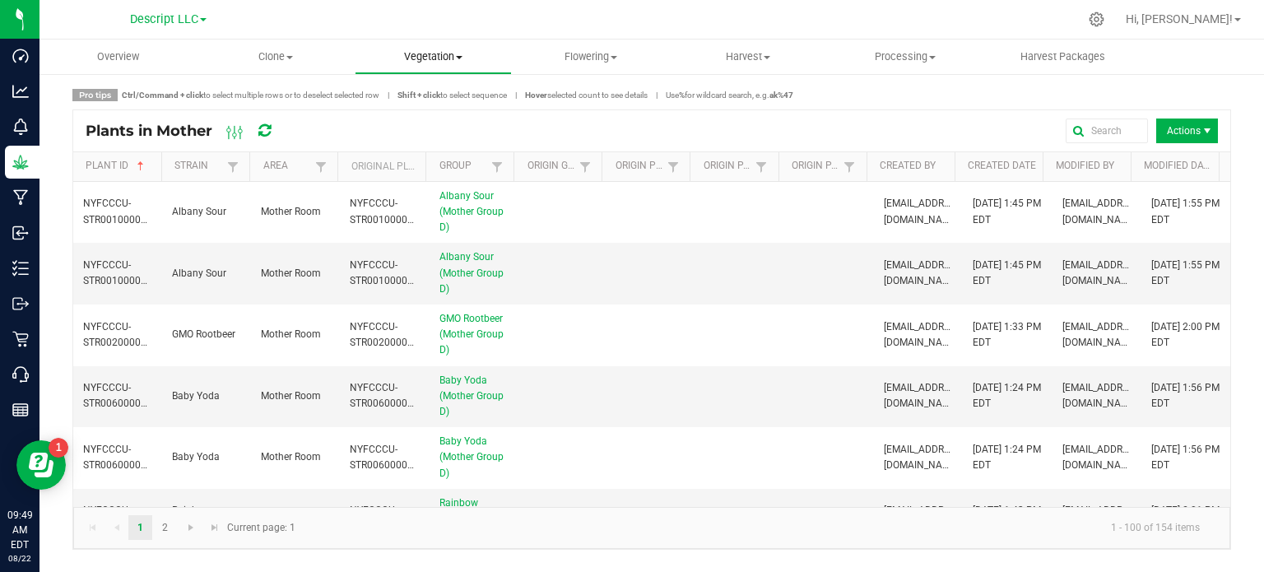
click at [454, 58] on span "Vegetation" at bounding box center [432, 56] width 155 height 15
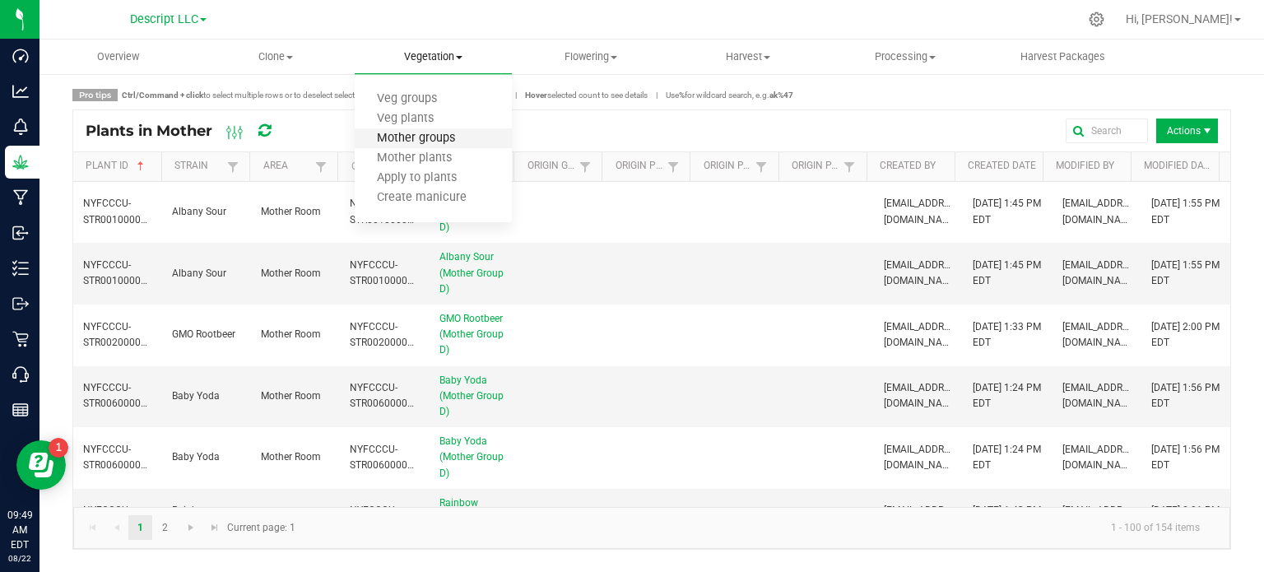
click at [474, 144] on span "Mother groups" at bounding box center [416, 139] width 123 height 14
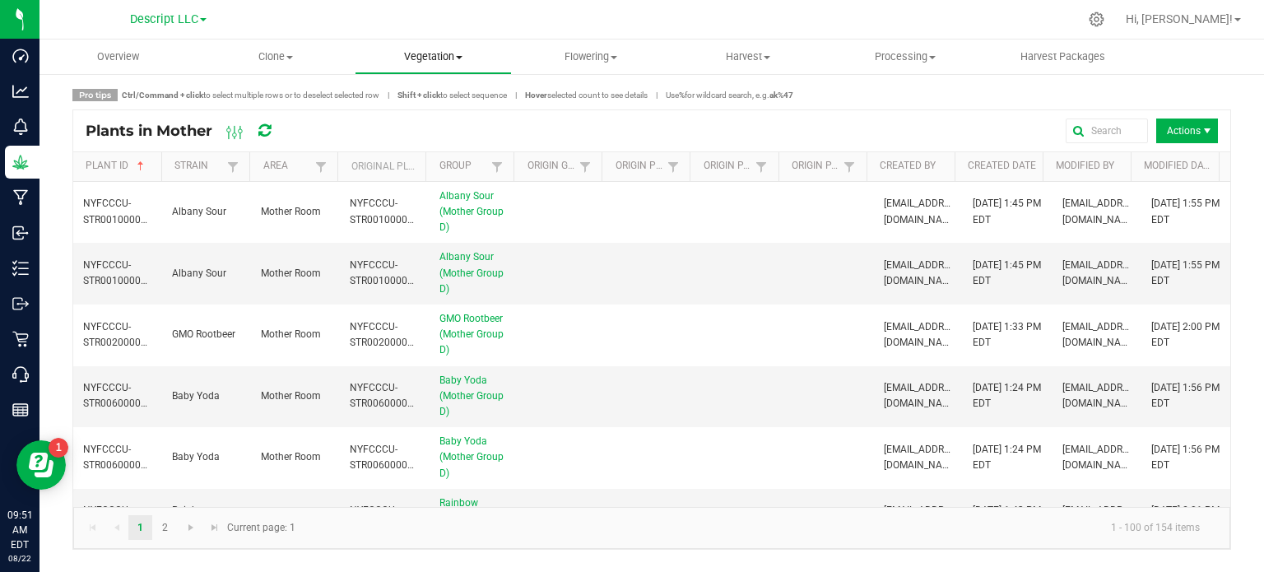
click at [431, 56] on span "Vegetation" at bounding box center [432, 56] width 155 height 15
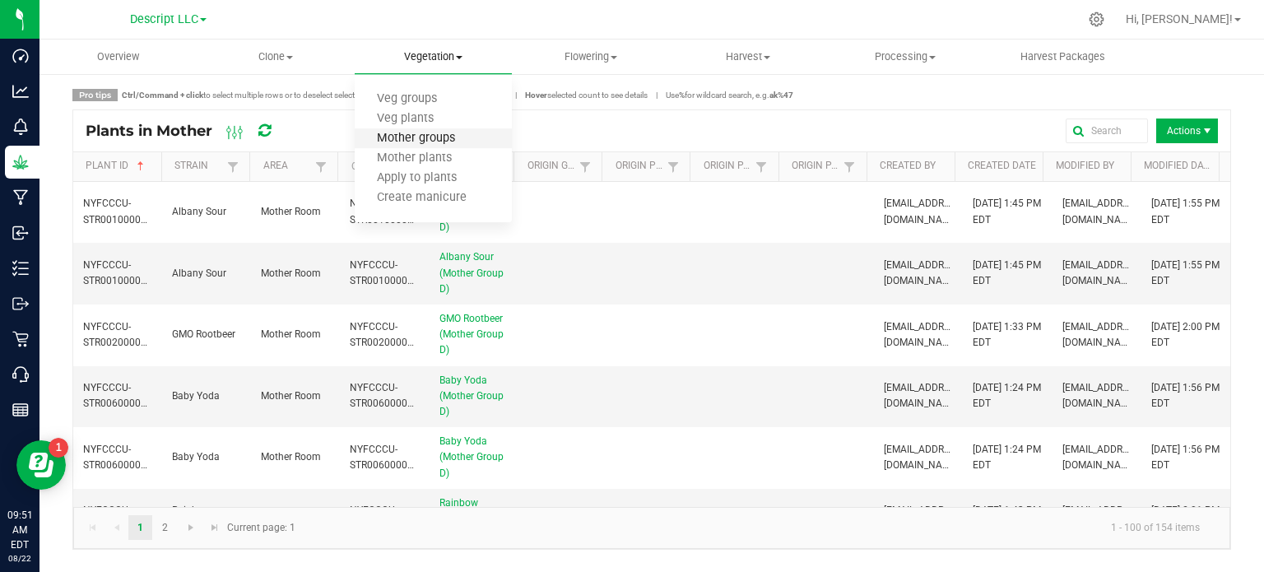
click at [423, 137] on span "Mother groups" at bounding box center [416, 139] width 123 height 14
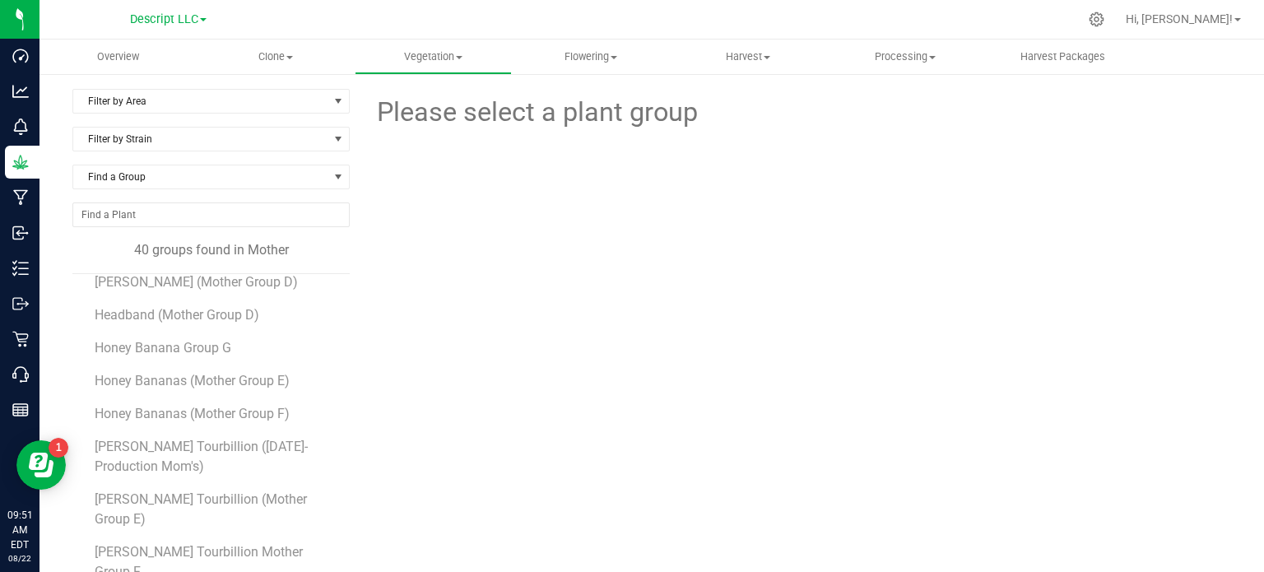
scroll to position [740, 0]
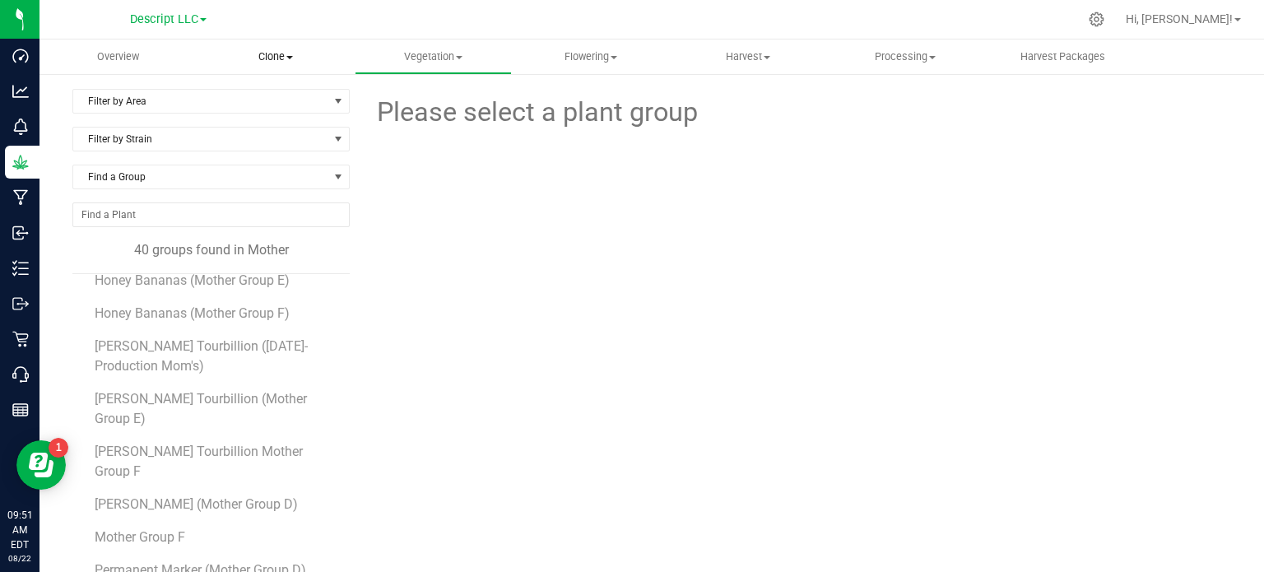
click at [270, 58] on span "Clone" at bounding box center [274, 56] width 155 height 15
click at [290, 128] on li "Cloning groups" at bounding box center [275, 119] width 157 height 20
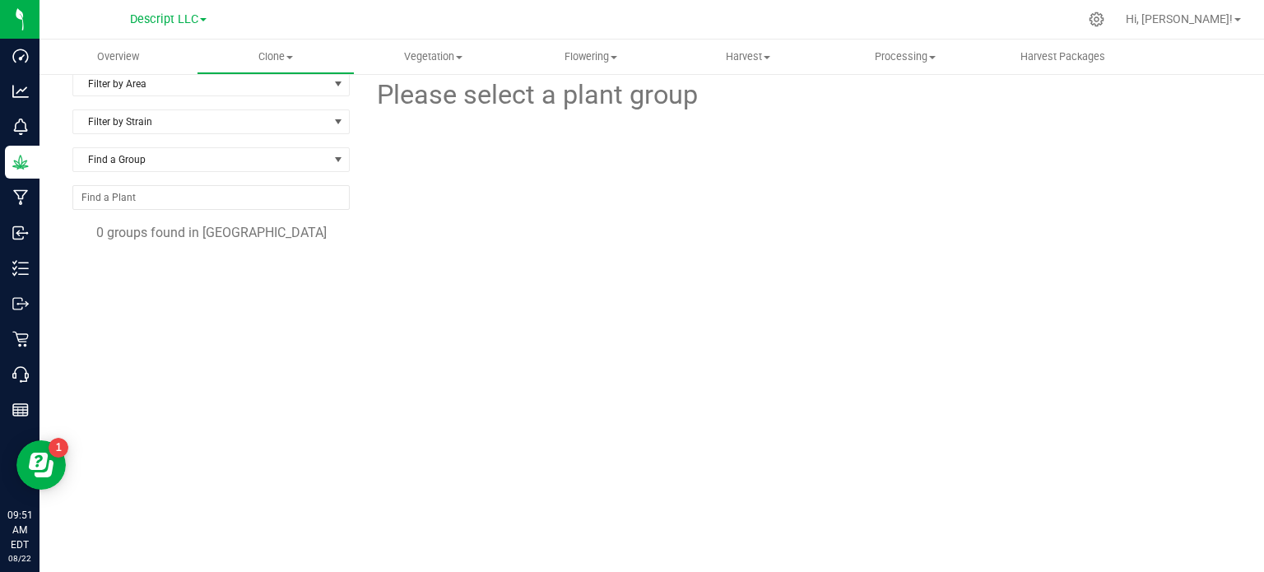
scroll to position [26, 0]
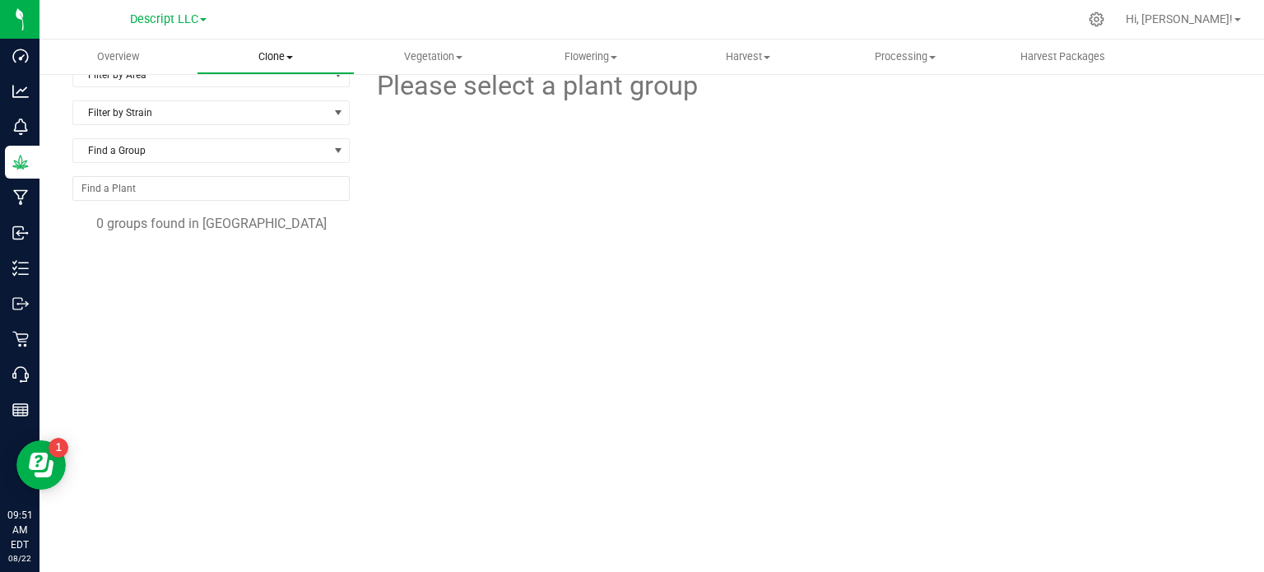
click at [286, 53] on span "Clone" at bounding box center [274, 56] width 155 height 15
click at [305, 121] on span "Cloning groups" at bounding box center [259, 119] width 124 height 14
click at [467, 51] on span "Vegetation" at bounding box center [432, 56] width 155 height 15
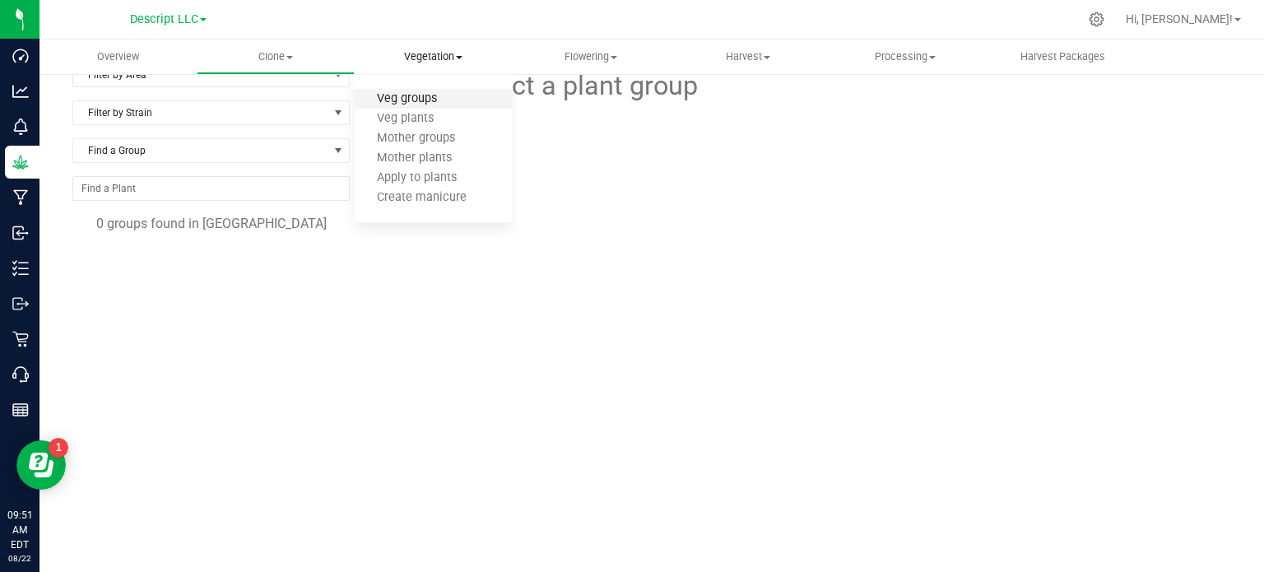
click at [453, 101] on span "Veg groups" at bounding box center [407, 99] width 104 height 14
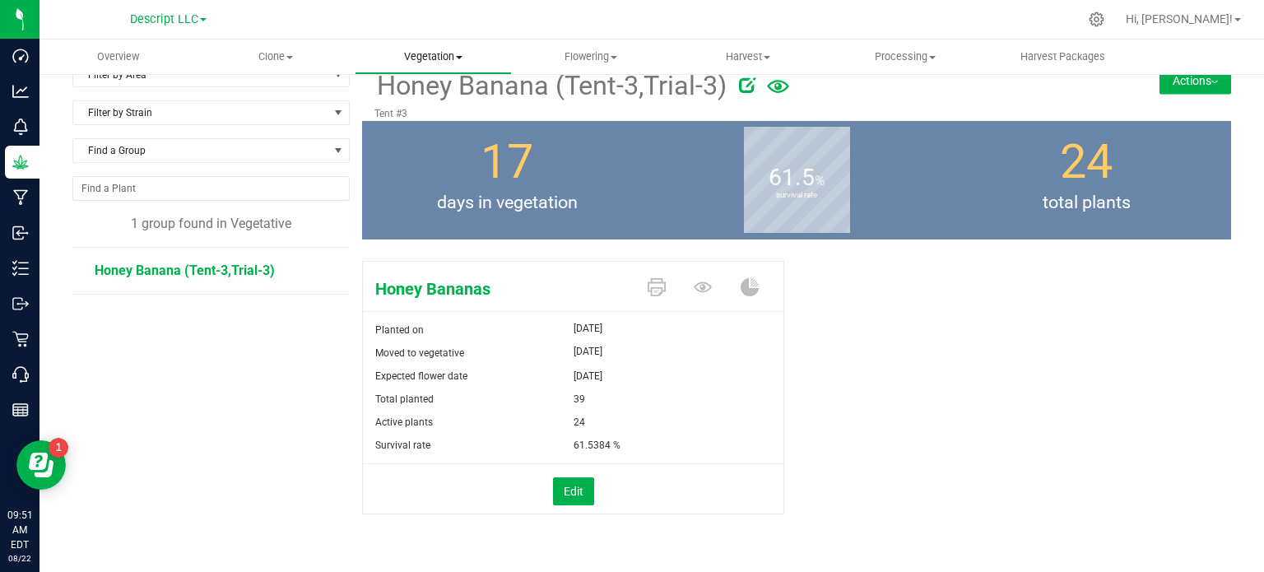
click at [458, 56] on span at bounding box center [459, 57] width 7 height 3
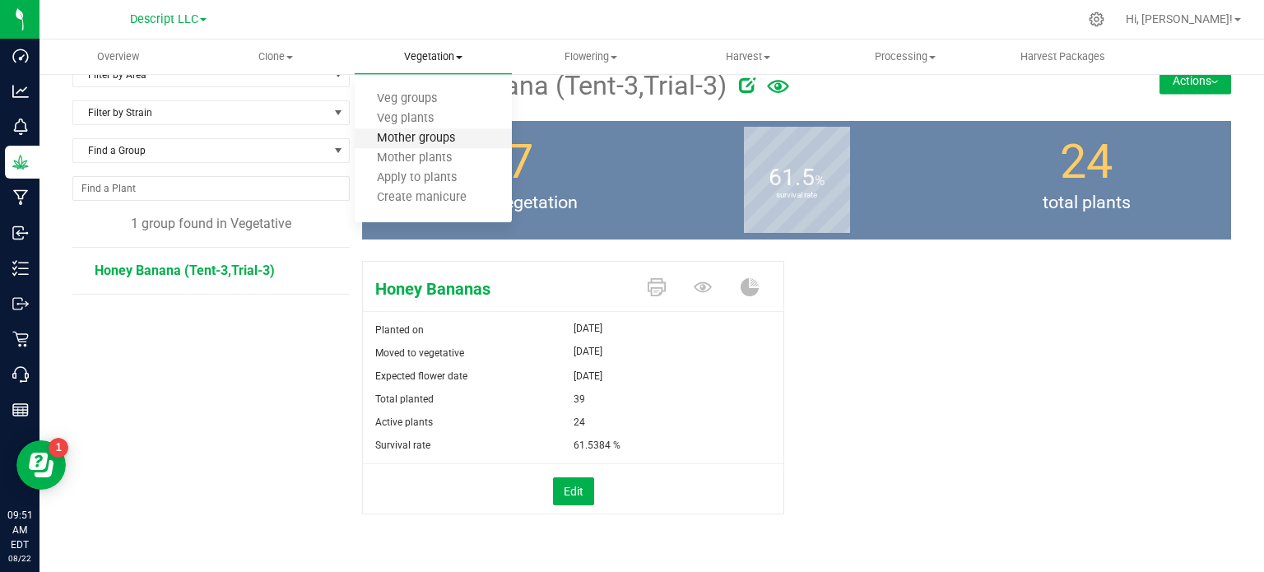
click at [456, 141] on span "Mother groups" at bounding box center [416, 139] width 123 height 14
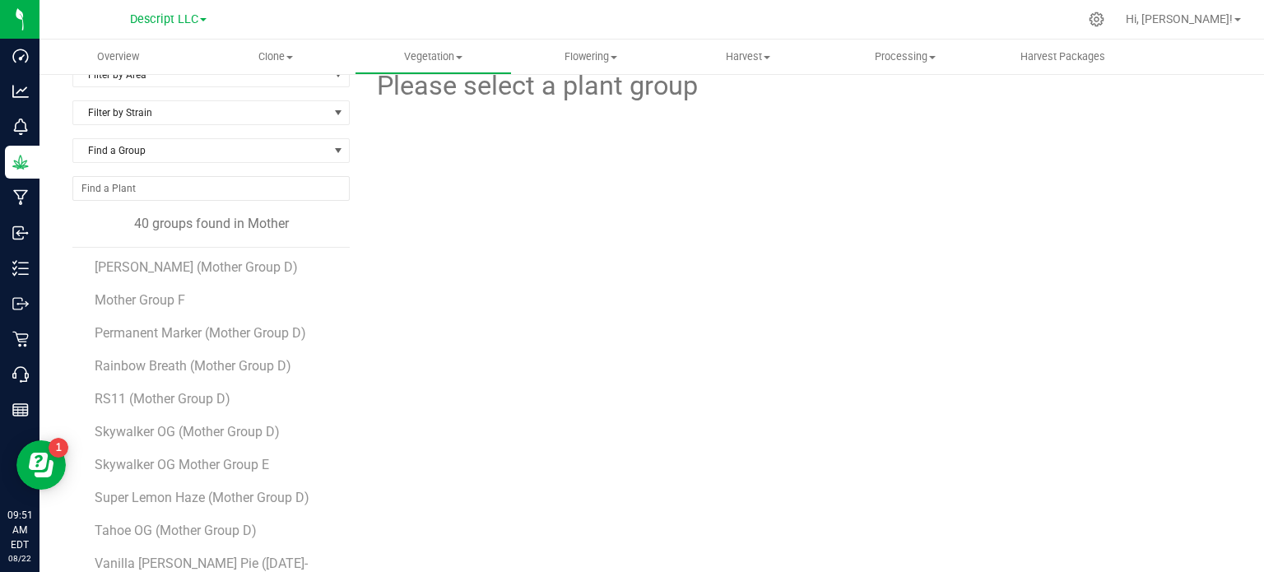
scroll to position [977, 0]
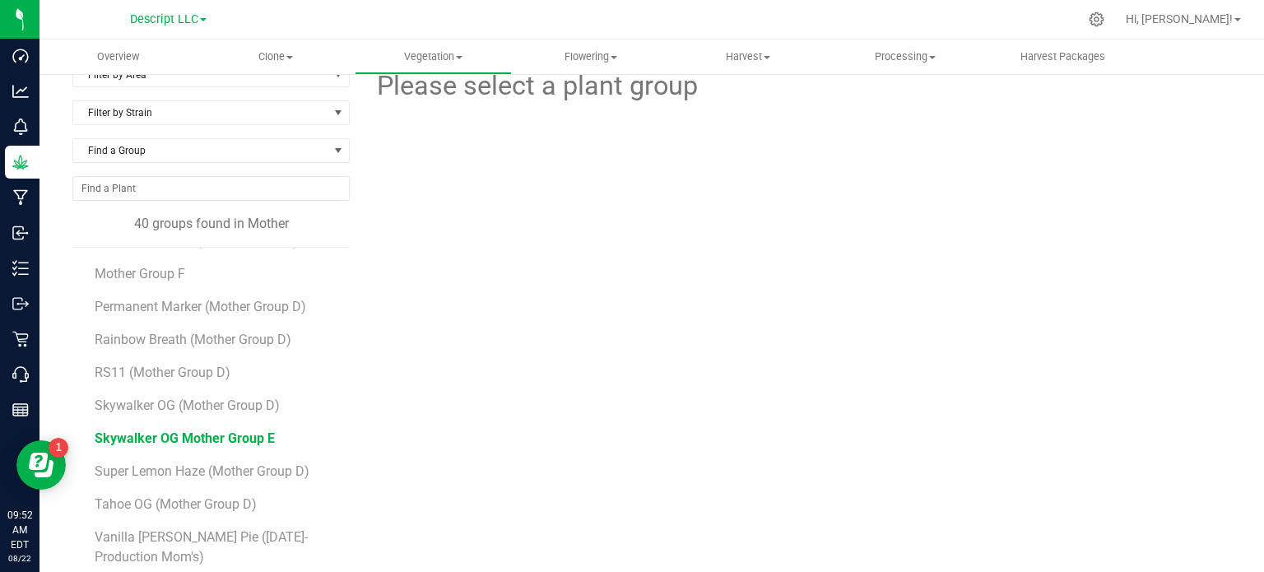
click at [249, 430] on span "Skywalker OG Mother Group E" at bounding box center [185, 438] width 180 height 16
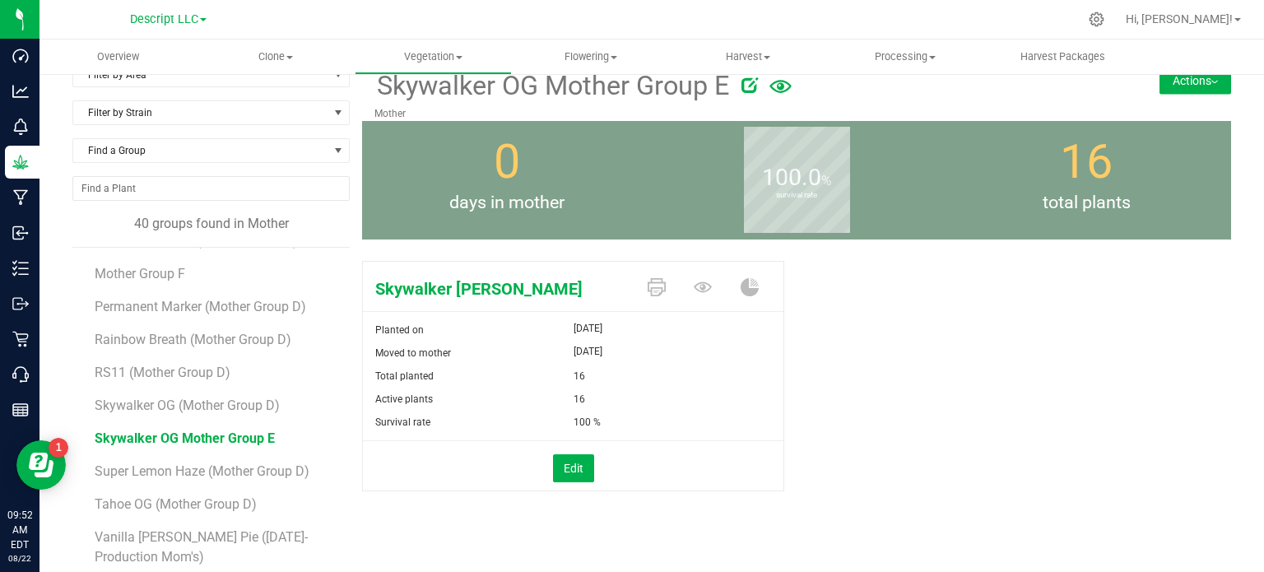
click at [1194, 86] on button "Actions" at bounding box center [1195, 80] width 72 height 26
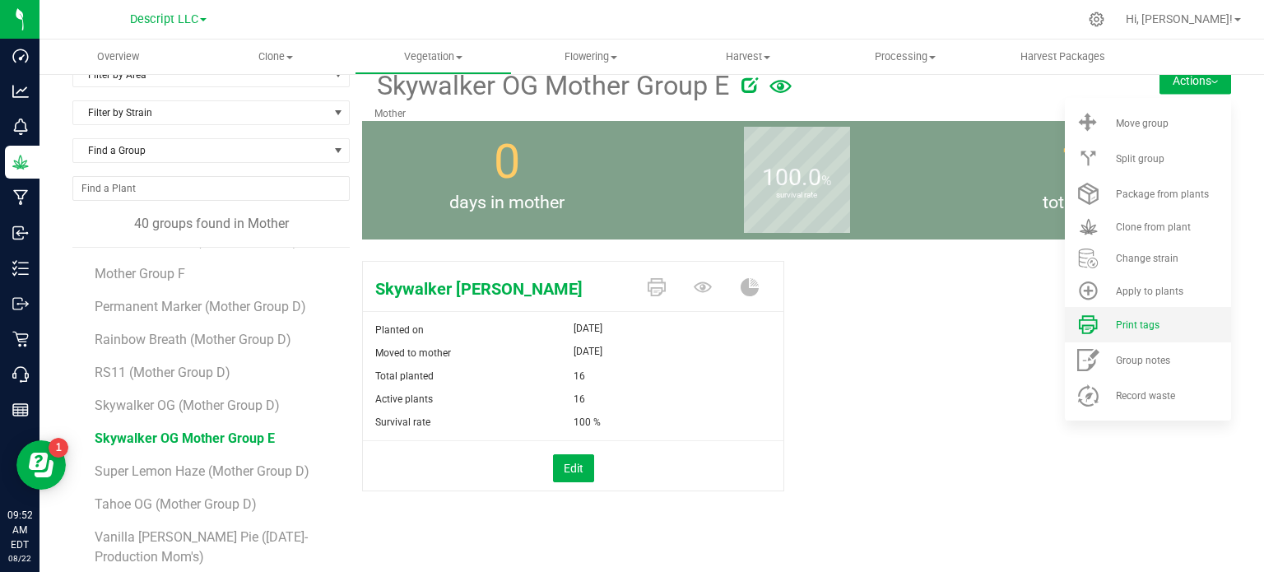
click at [1140, 325] on span "Print tags" at bounding box center [1137, 325] width 44 height 12
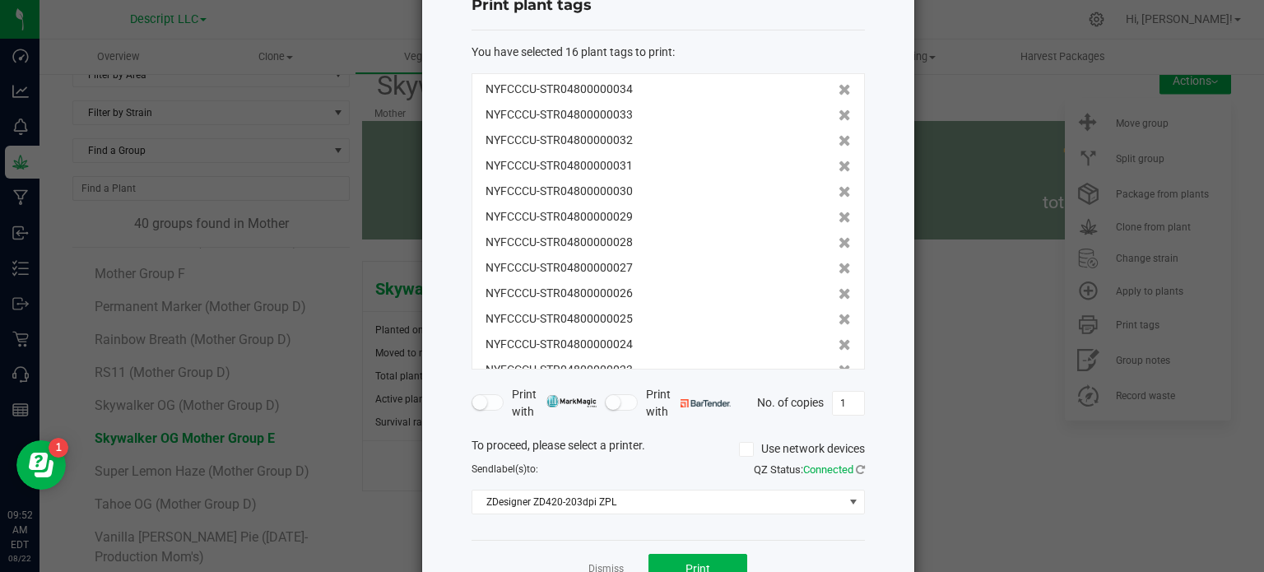
scroll to position [105, 0]
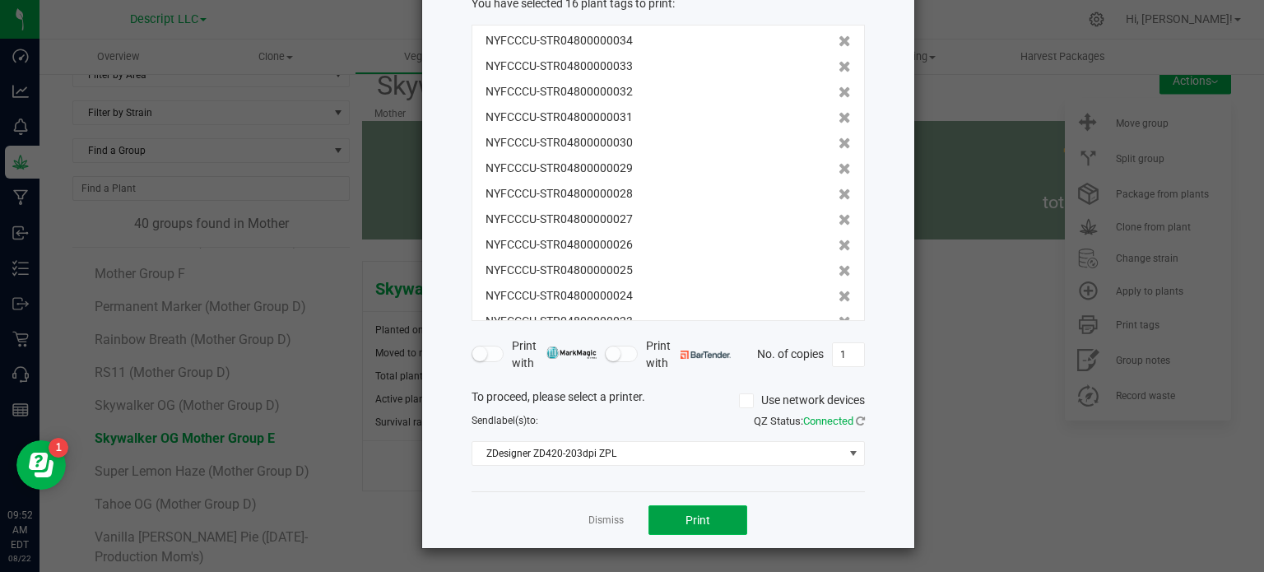
click at [715, 511] on button "Print" at bounding box center [697, 520] width 99 height 30
click at [600, 526] on link "Dismiss" at bounding box center [605, 520] width 35 height 14
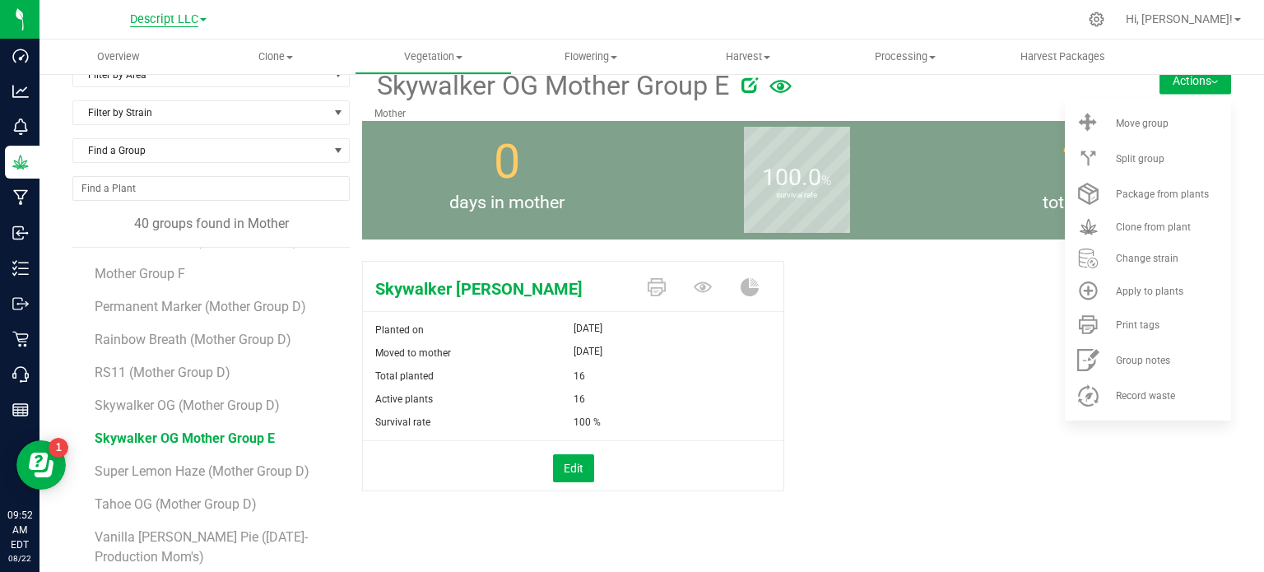
click at [192, 22] on span "Descript LLC" at bounding box center [164, 19] width 68 height 15
click at [155, 73] on link "Green [PERSON_NAME] Venture LLC. License#:OCM-PROC-24-000089" at bounding box center [168, 80] width 240 height 22
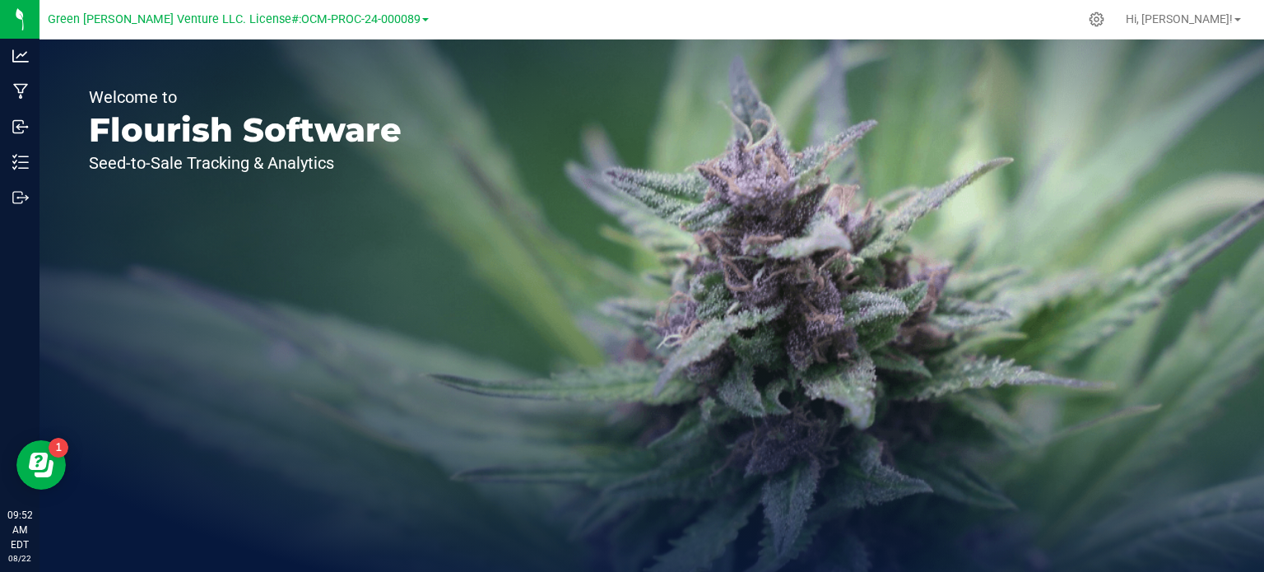
click at [485, 239] on div "Welcome to Flourish Software Seed-to-Sale Tracking & Analytics" at bounding box center [651, 305] width 1224 height 532
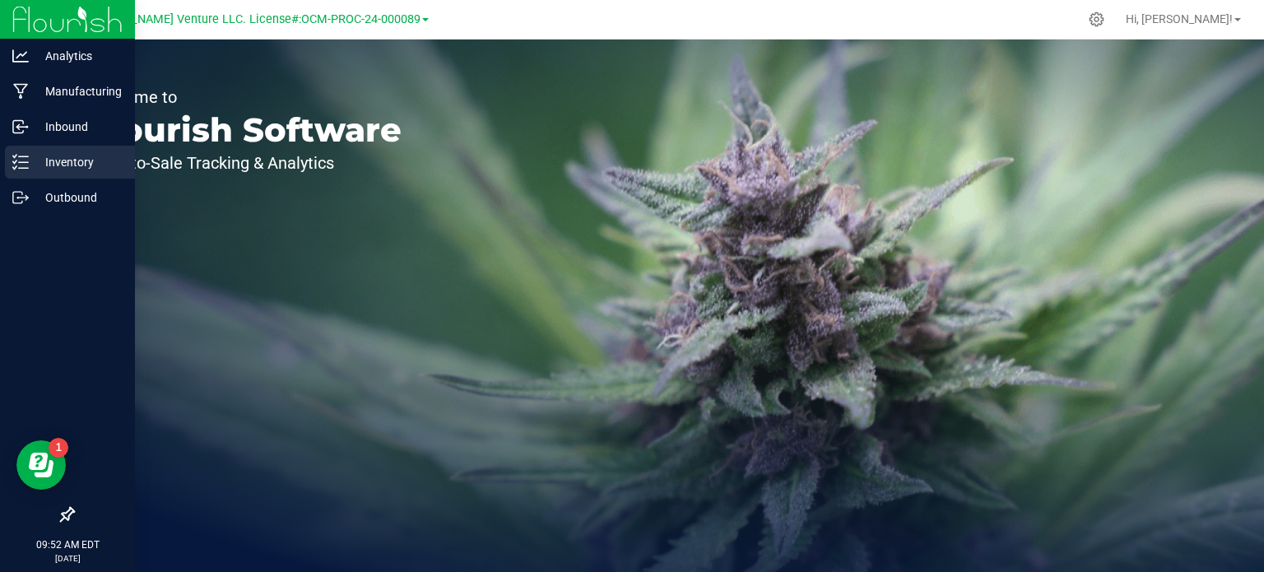
click at [37, 155] on p "Inventory" at bounding box center [78, 162] width 99 height 20
